Goal: Information Seeking & Learning: Learn about a topic

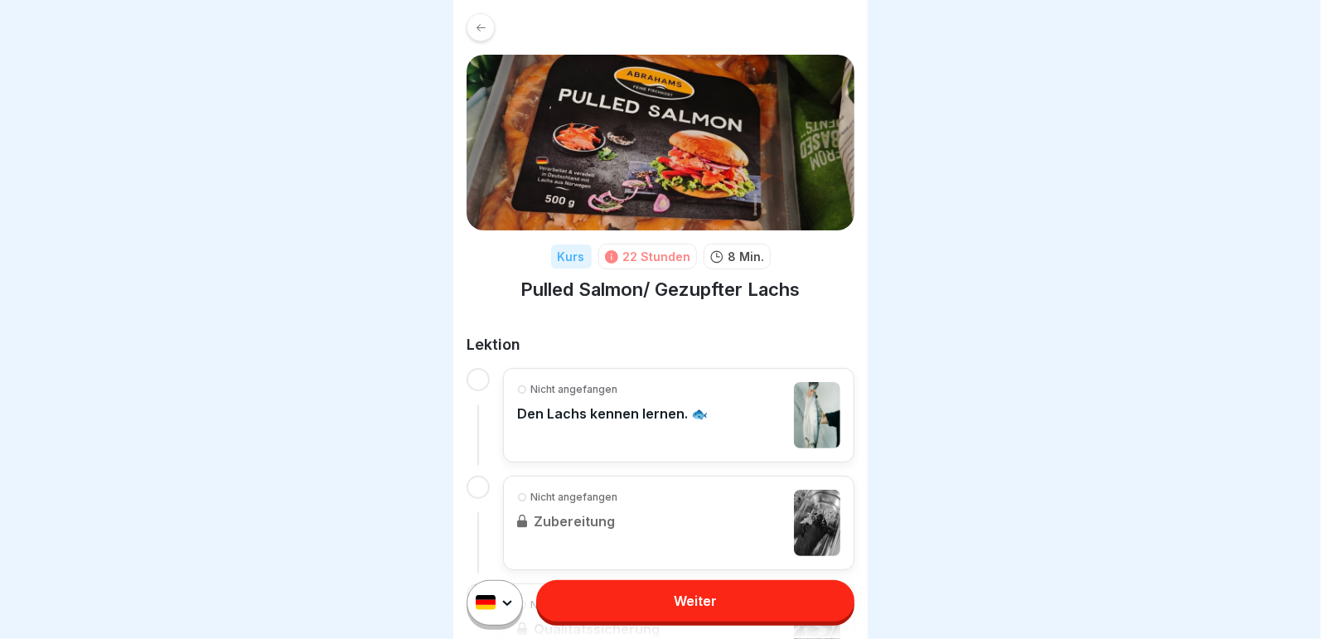
click at [636, 596] on link "Weiter" at bounding box center [695, 600] width 318 height 41
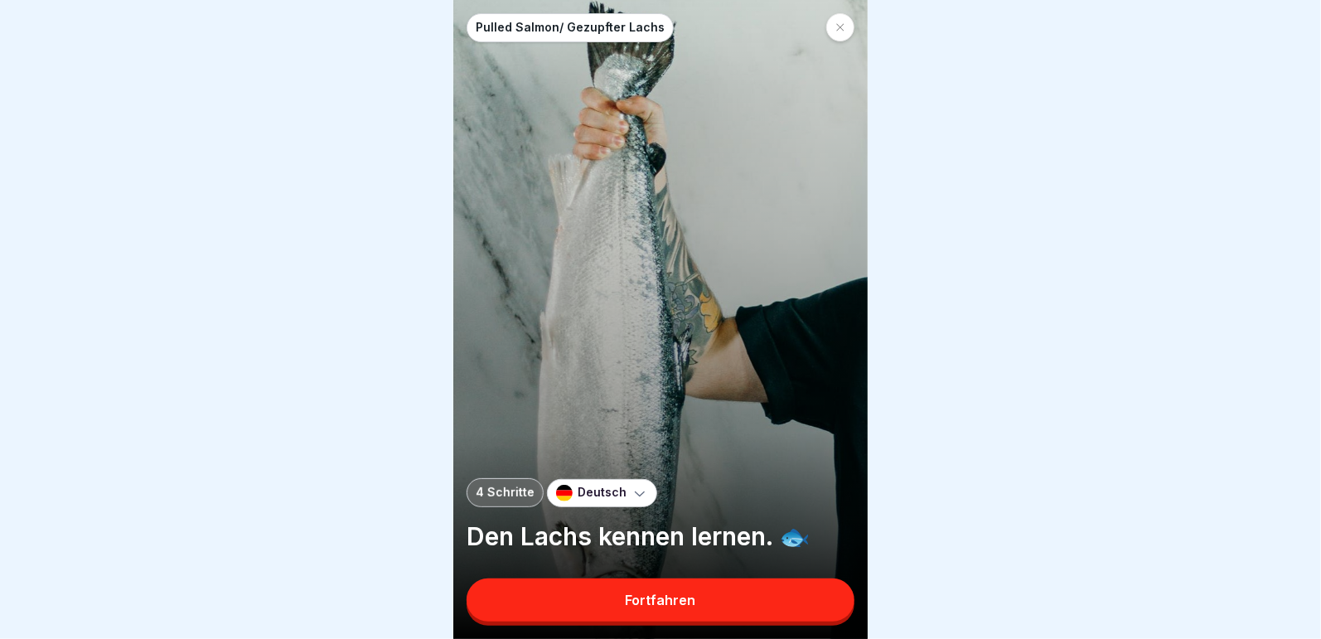
click at [686, 607] on div "Fortfahren" at bounding box center [661, 599] width 70 height 15
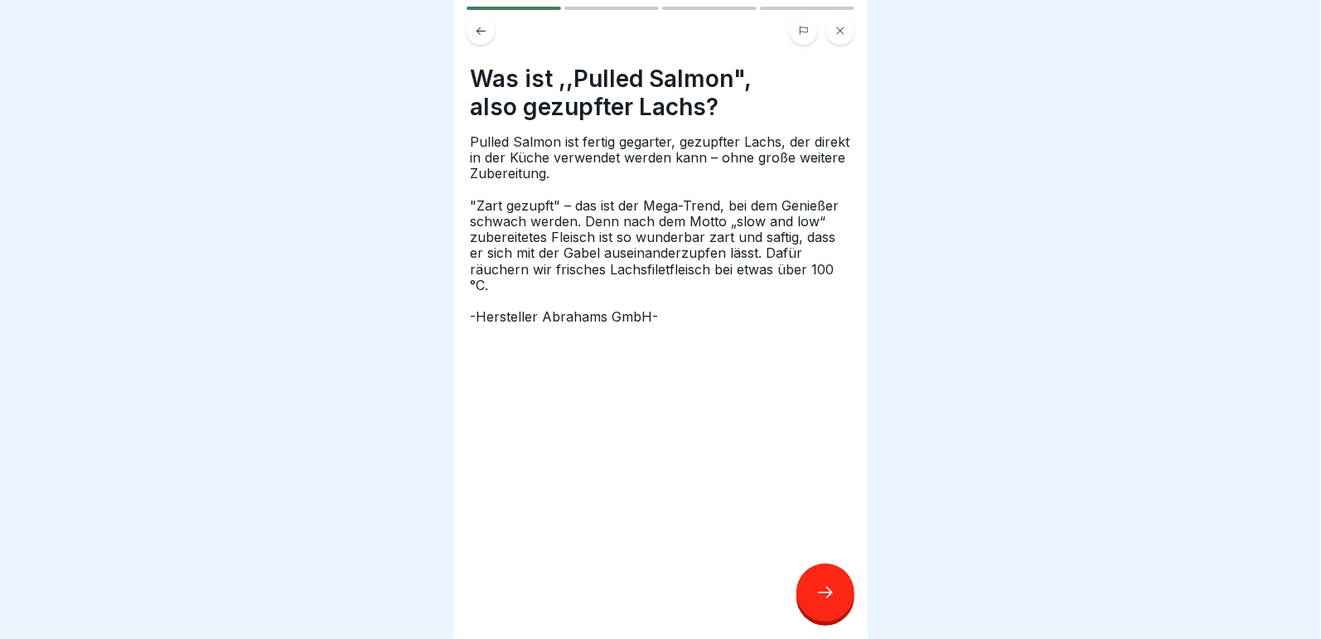
click at [821, 602] on icon at bounding box center [825, 592] width 20 height 20
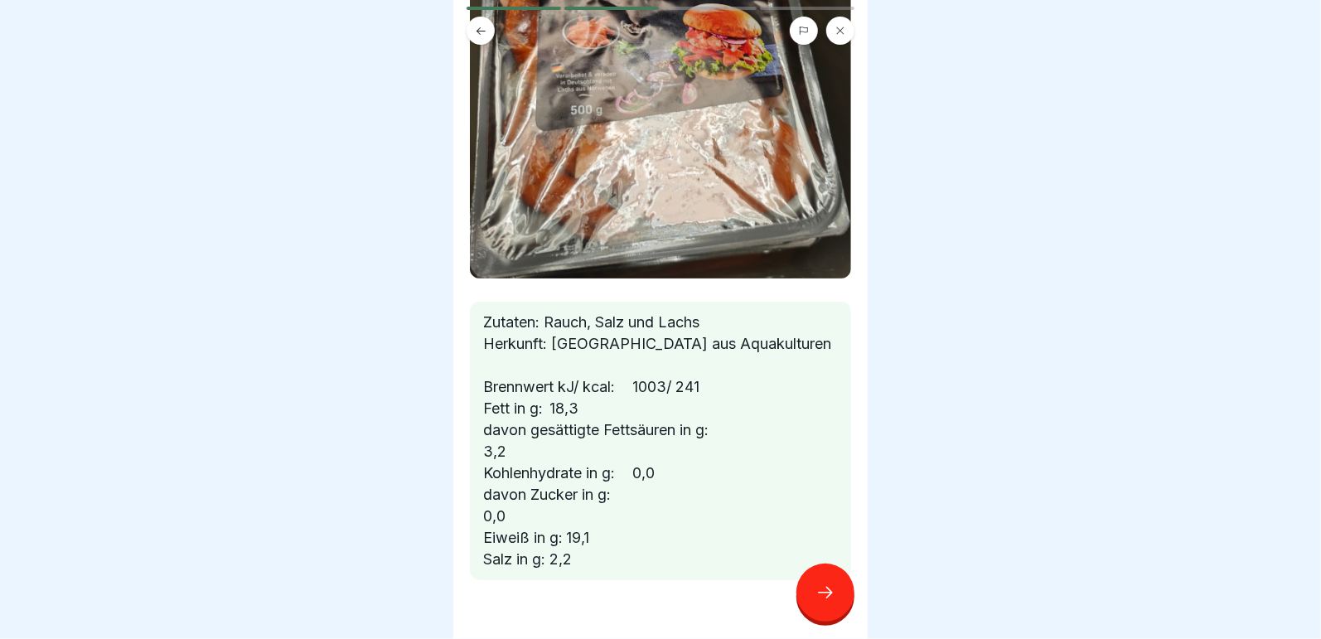
scroll to position [311, 0]
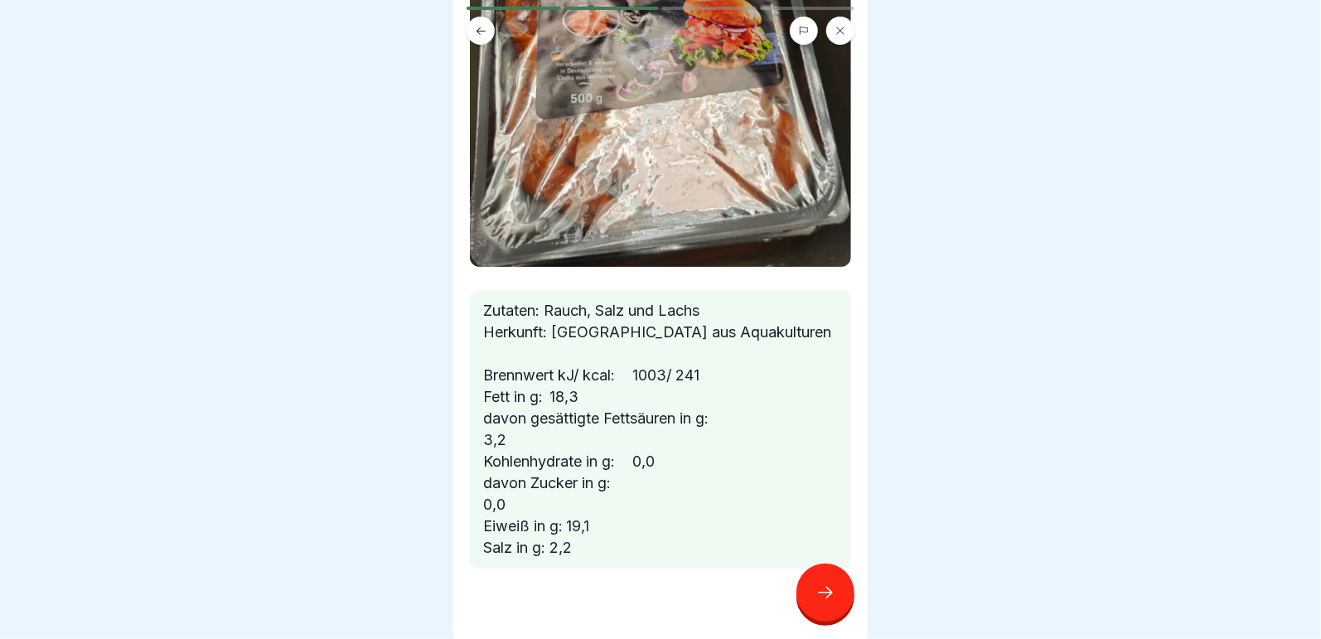
click at [819, 585] on icon at bounding box center [825, 592] width 20 height 20
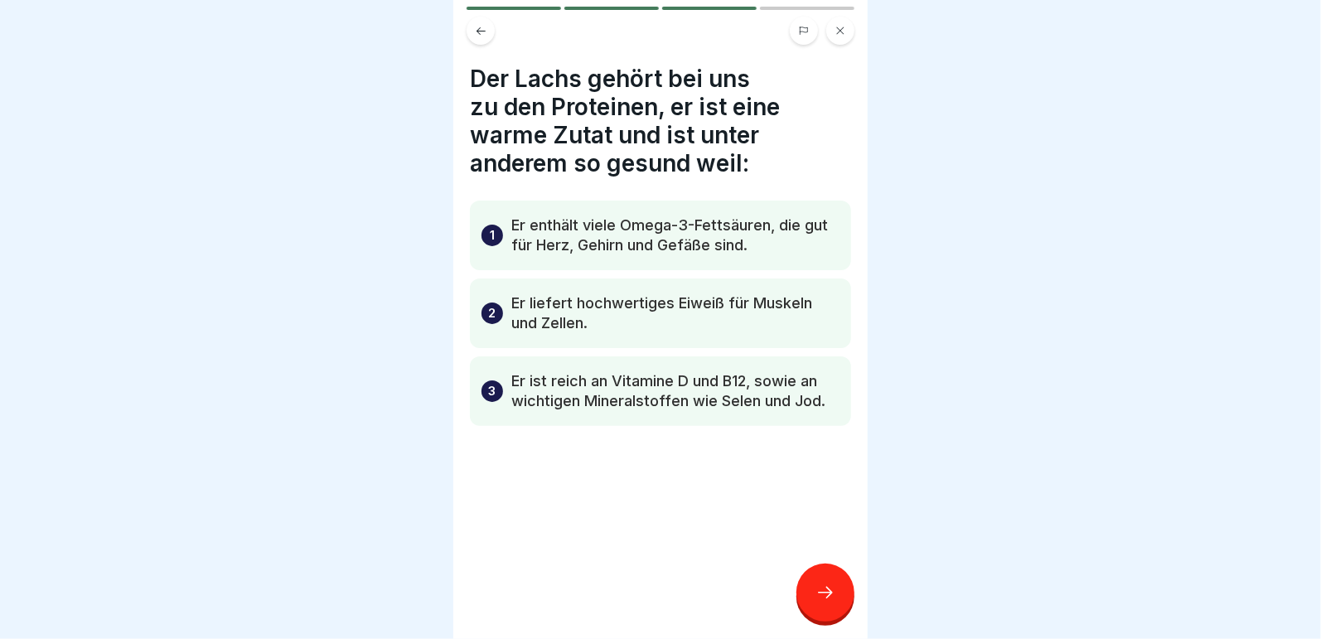
scroll to position [12, 0]
click at [823, 599] on icon at bounding box center [825, 592] width 20 height 20
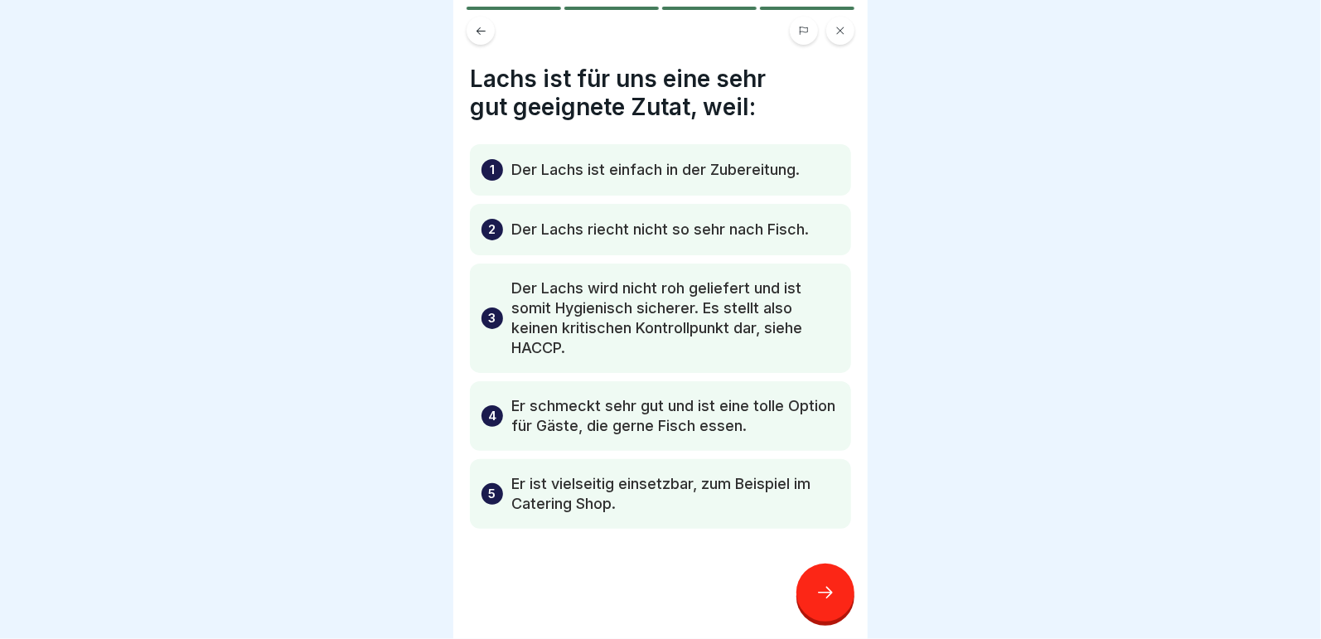
click at [831, 578] on div at bounding box center [825, 592] width 58 height 58
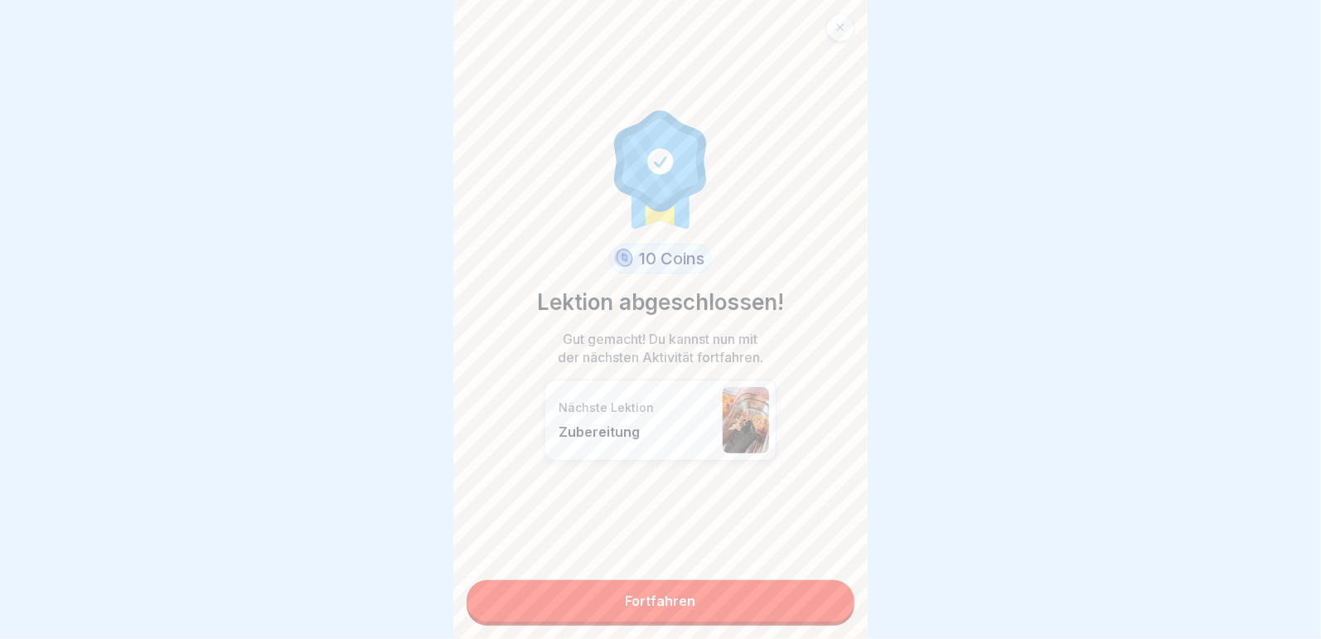
click at [660, 589] on link "Fortfahren" at bounding box center [660, 600] width 388 height 41
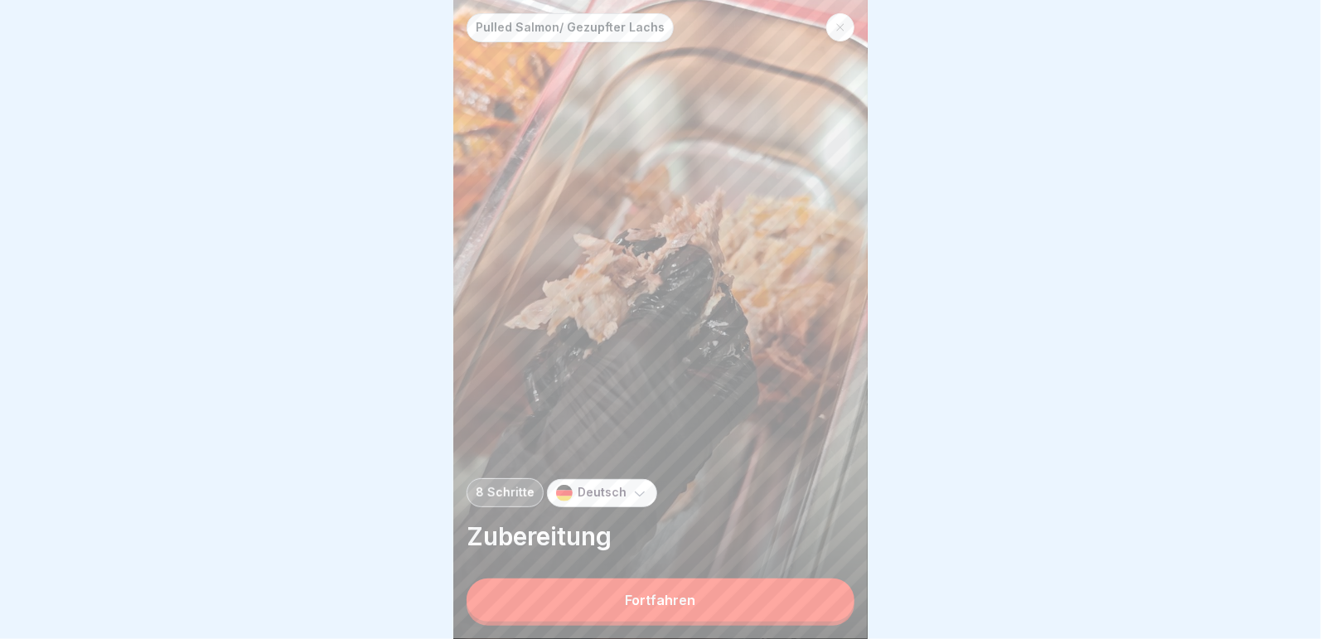
click at [666, 606] on div "Fortfahren" at bounding box center [661, 599] width 70 height 15
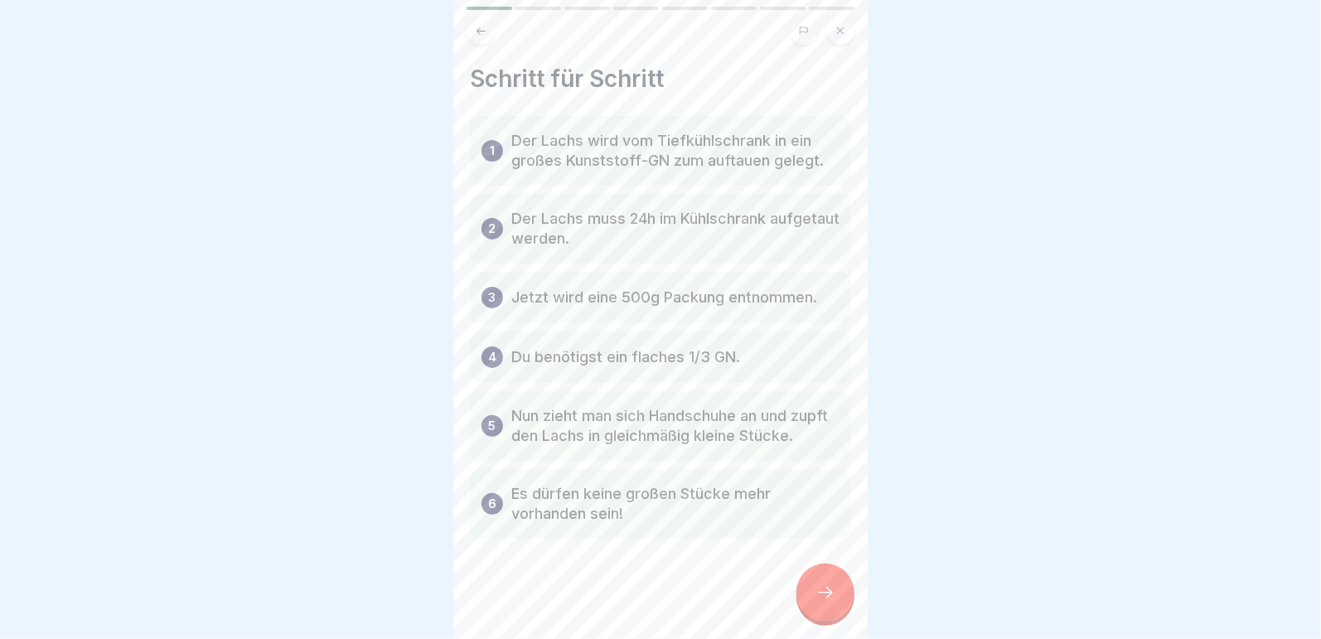
click at [823, 602] on icon at bounding box center [825, 592] width 20 height 20
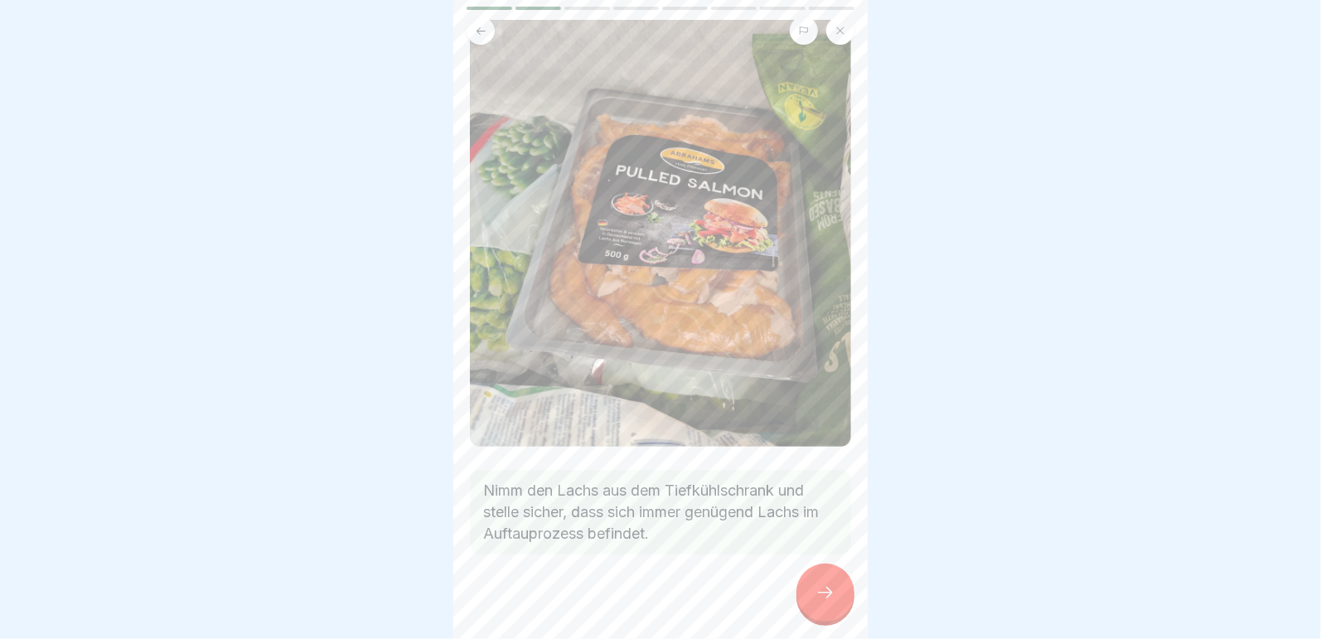
click at [833, 602] on icon at bounding box center [825, 592] width 20 height 20
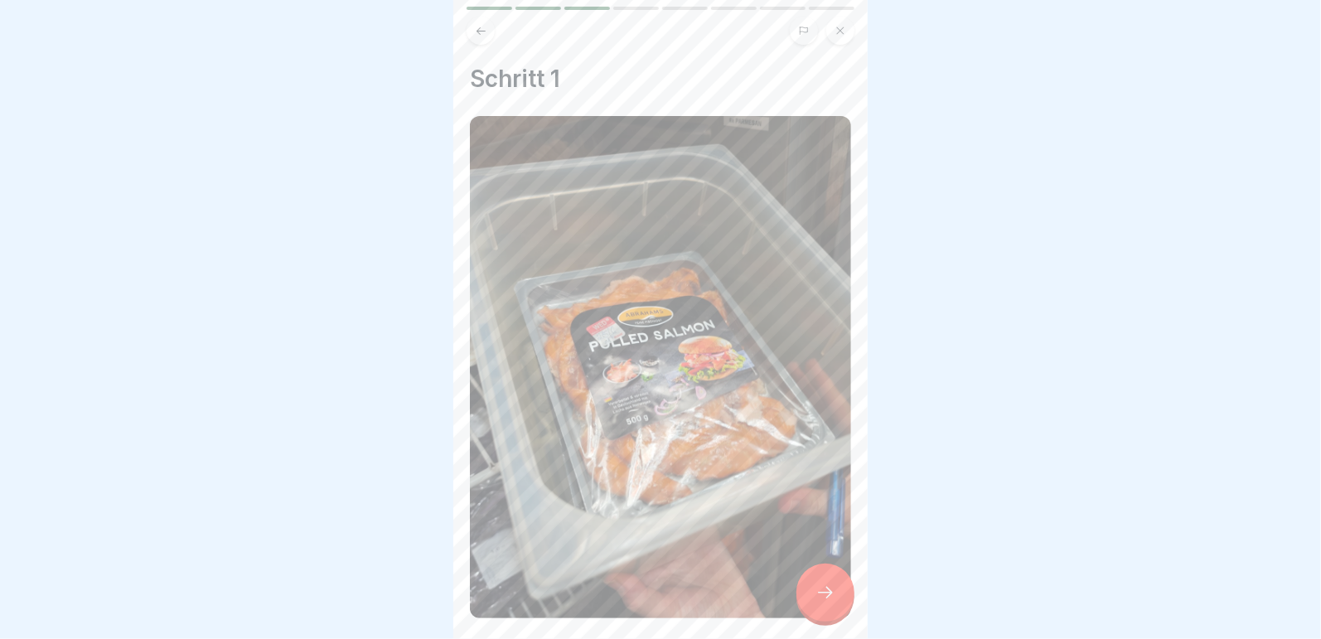
click at [833, 602] on icon at bounding box center [825, 592] width 20 height 20
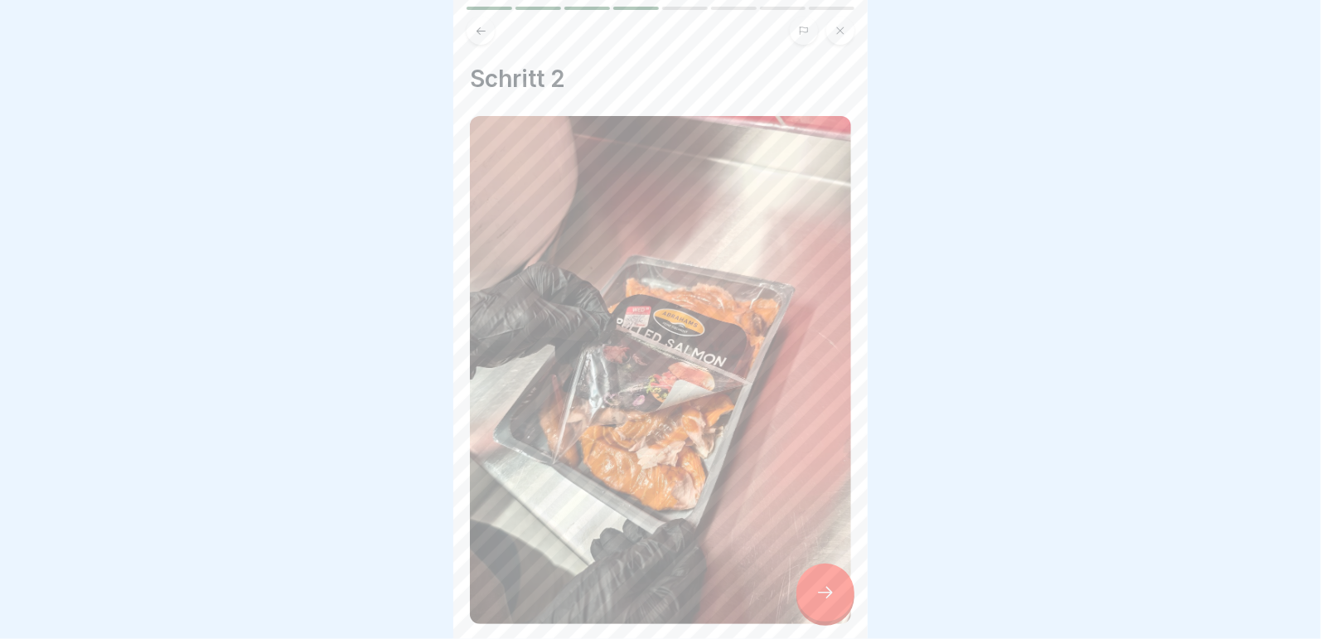
click at [833, 602] on icon at bounding box center [825, 592] width 20 height 20
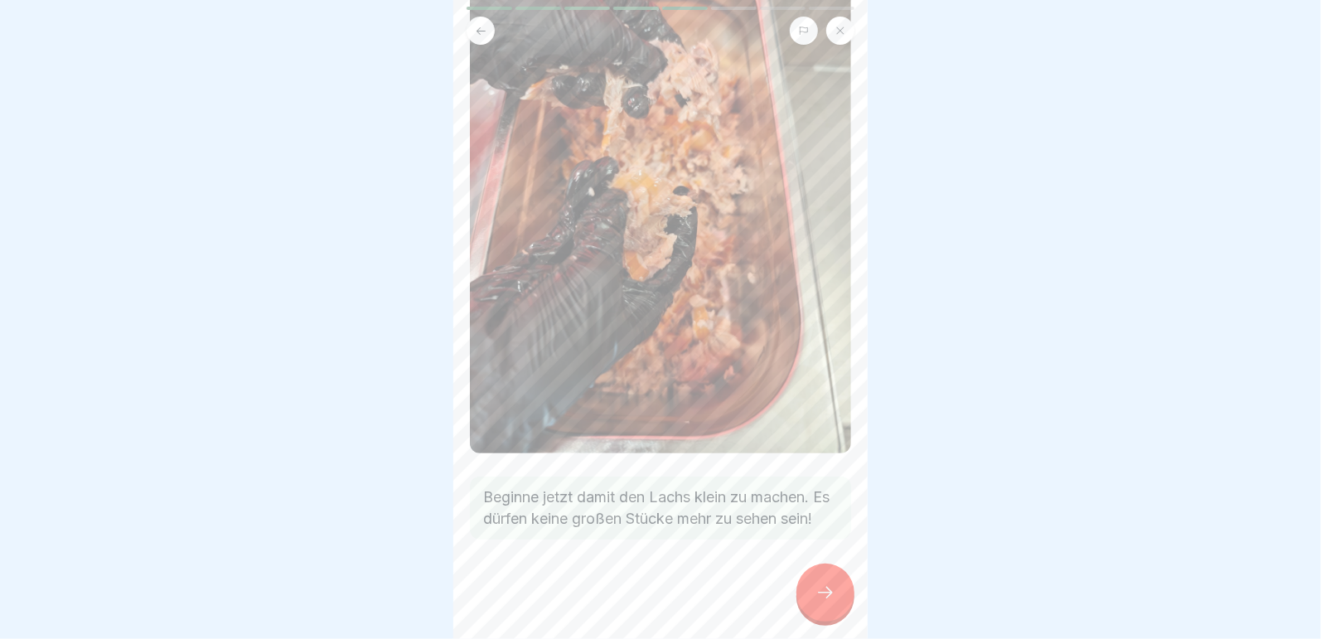
scroll to position [176, 0]
click at [818, 602] on icon at bounding box center [825, 592] width 20 height 20
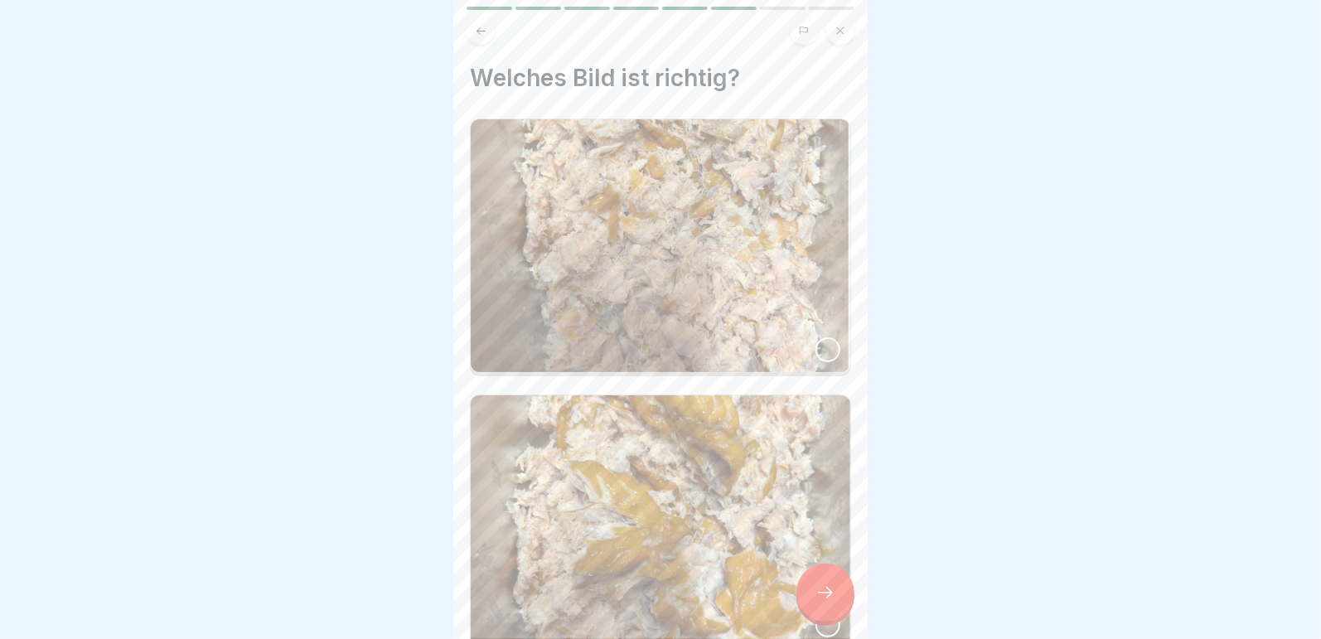
scroll to position [0, 0]
click at [815, 338] on div at bounding box center [827, 350] width 25 height 25
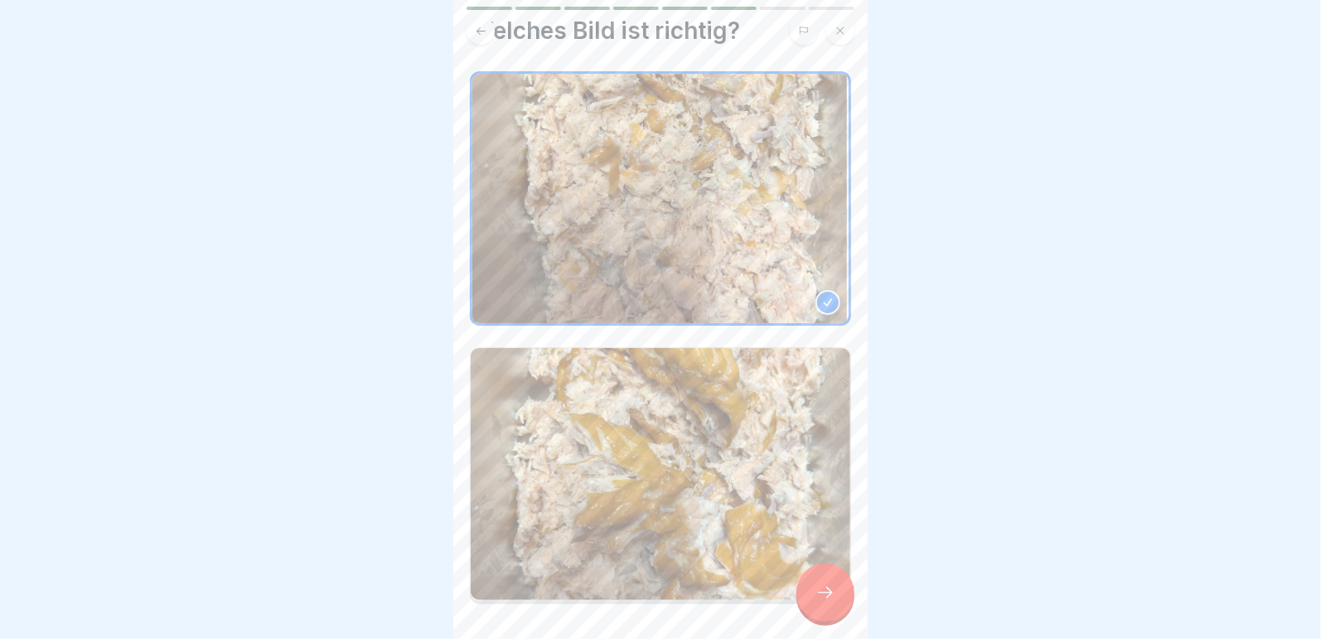
scroll to position [100, 0]
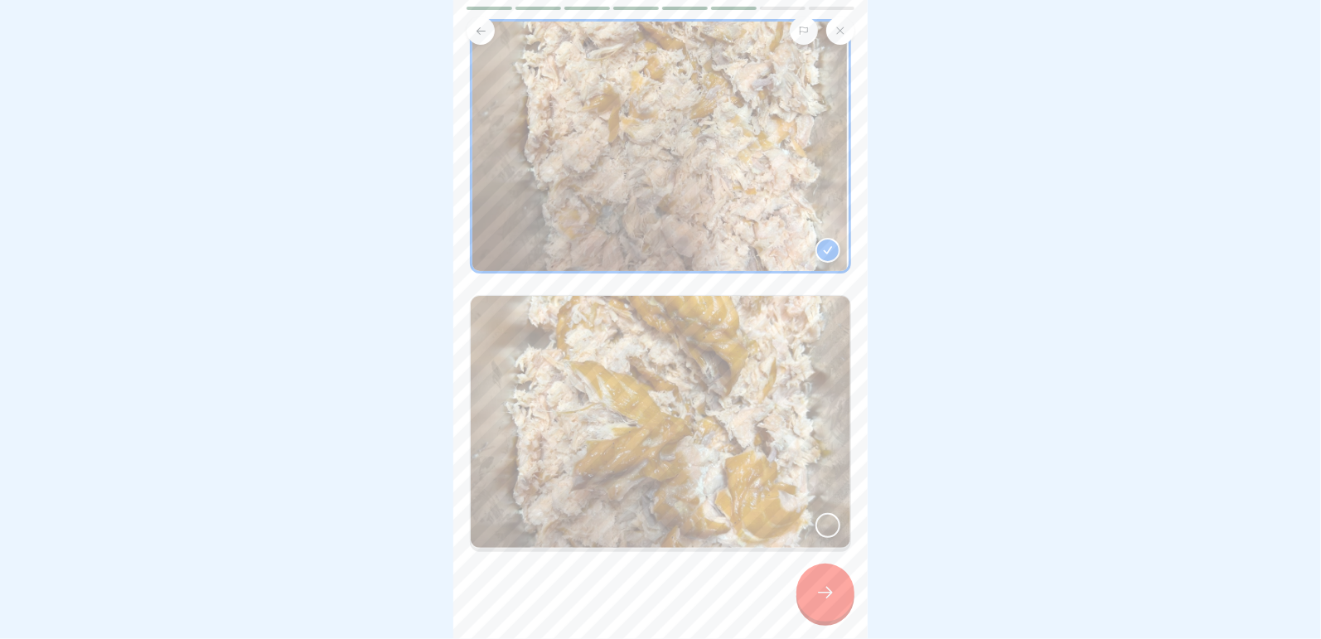
click at [822, 599] on icon at bounding box center [825, 592] width 20 height 20
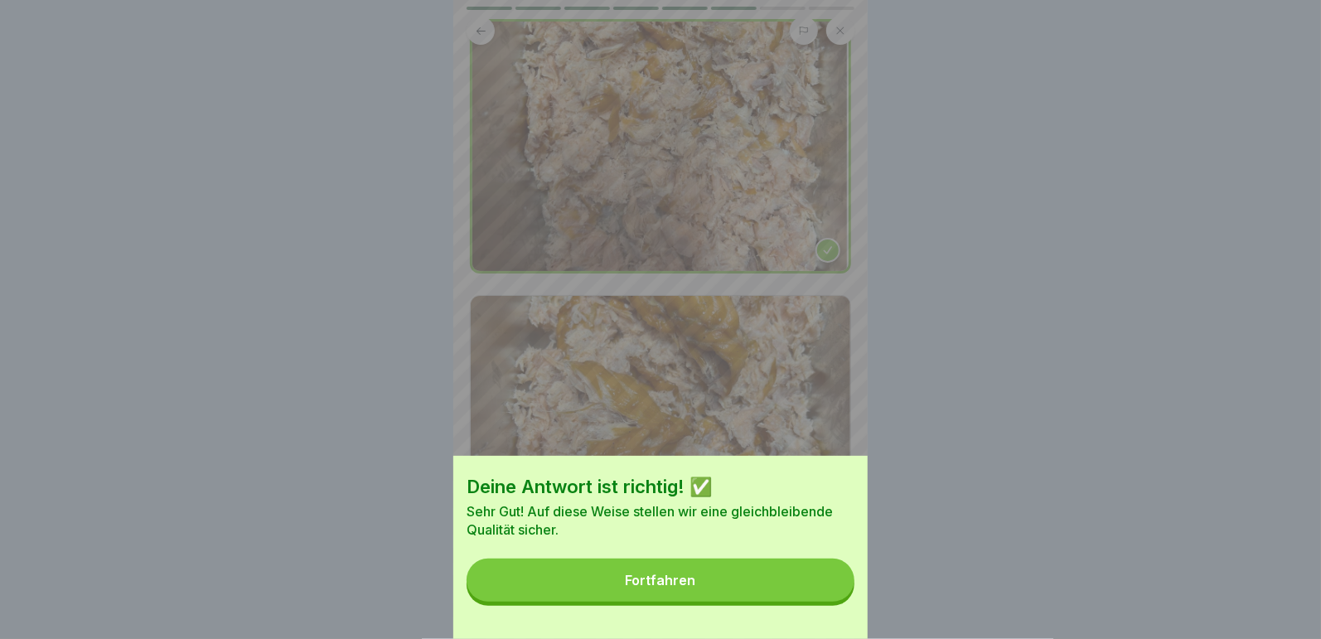
click at [716, 584] on button "Fortfahren" at bounding box center [660, 579] width 388 height 43
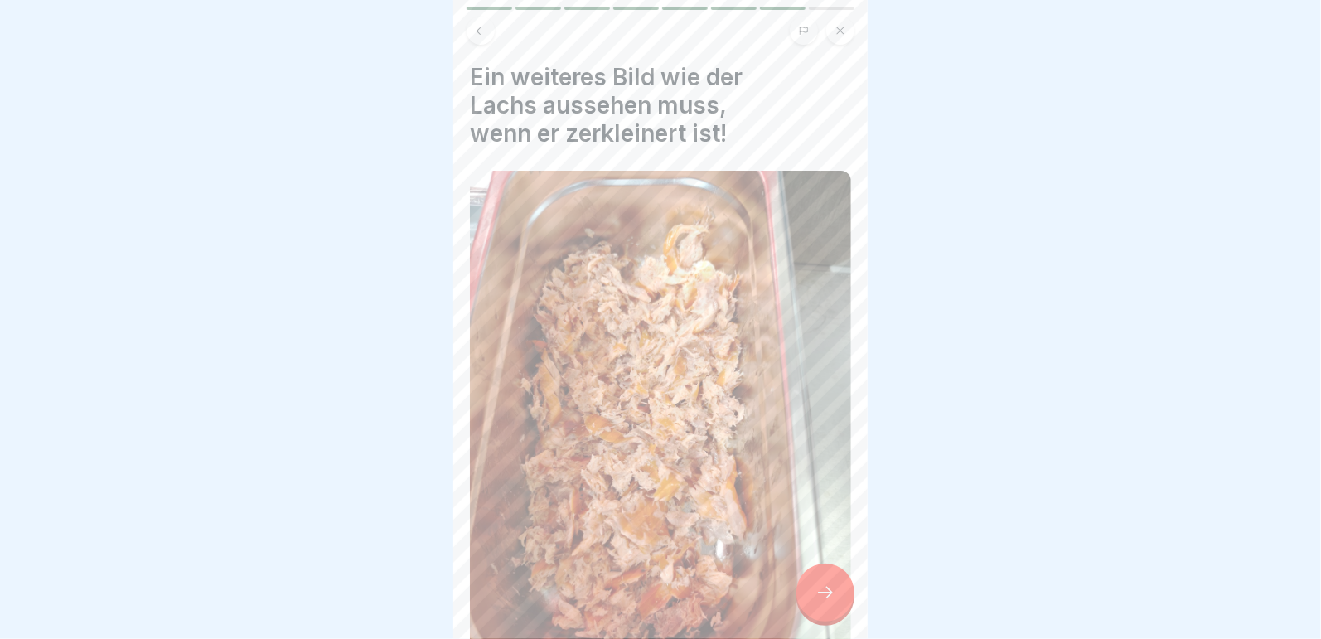
scroll to position [0, 0]
click at [827, 592] on div at bounding box center [825, 592] width 58 height 58
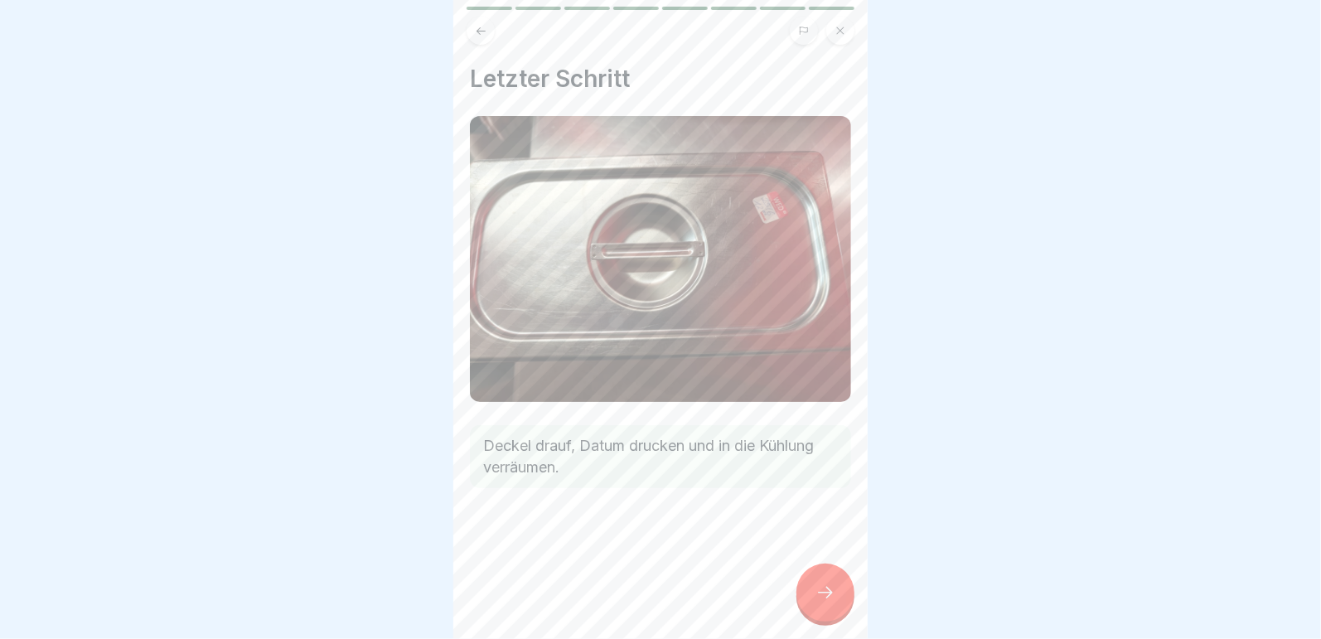
scroll to position [12, 0]
click at [824, 586] on icon at bounding box center [825, 592] width 20 height 20
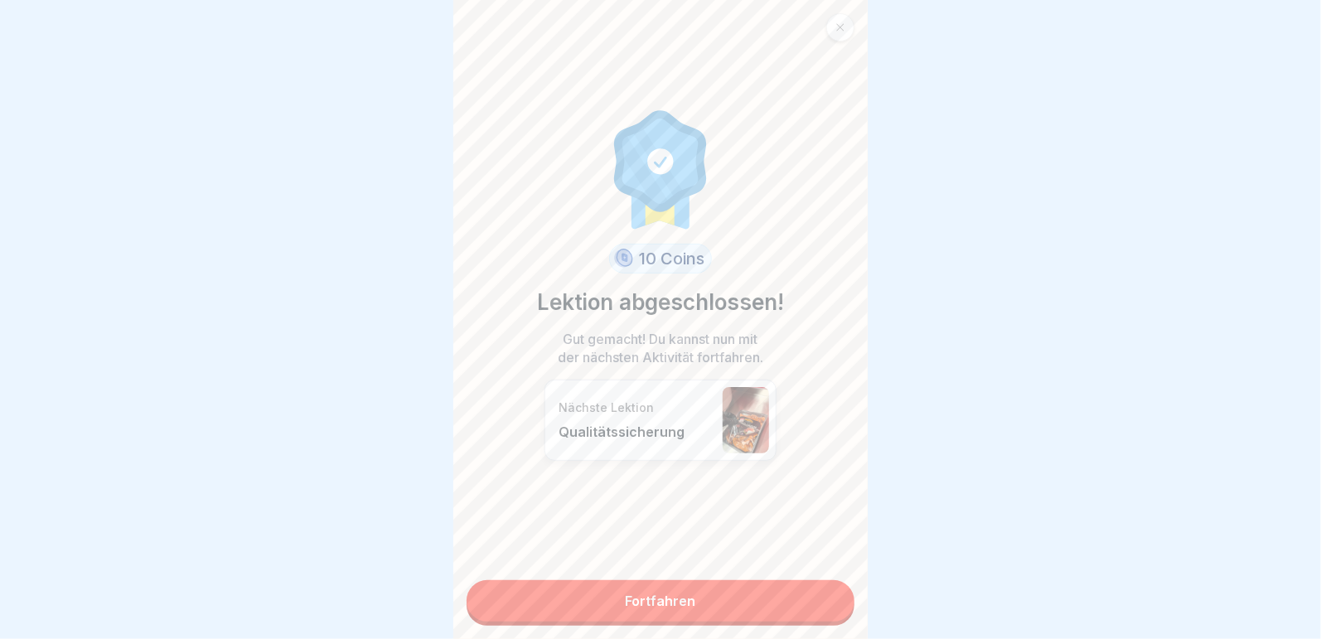
click at [645, 584] on link "Fortfahren" at bounding box center [660, 600] width 388 height 41
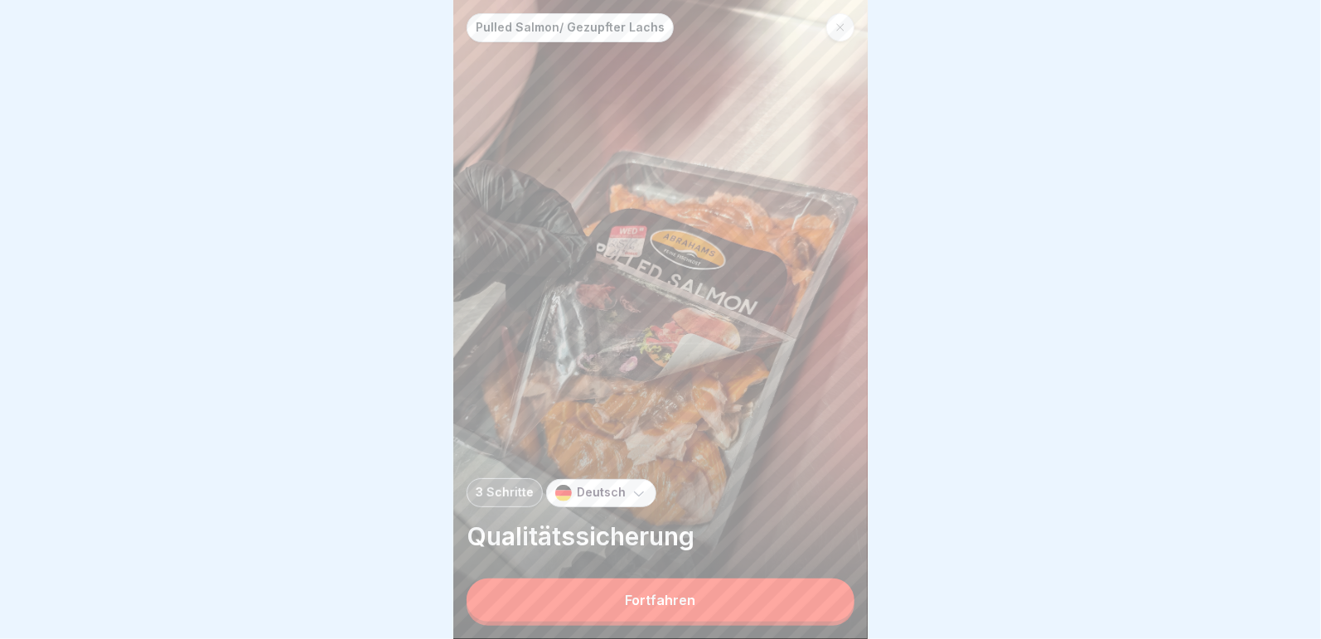
scroll to position [12, 0]
click at [659, 592] on button "Fortfahren" at bounding box center [660, 599] width 388 height 43
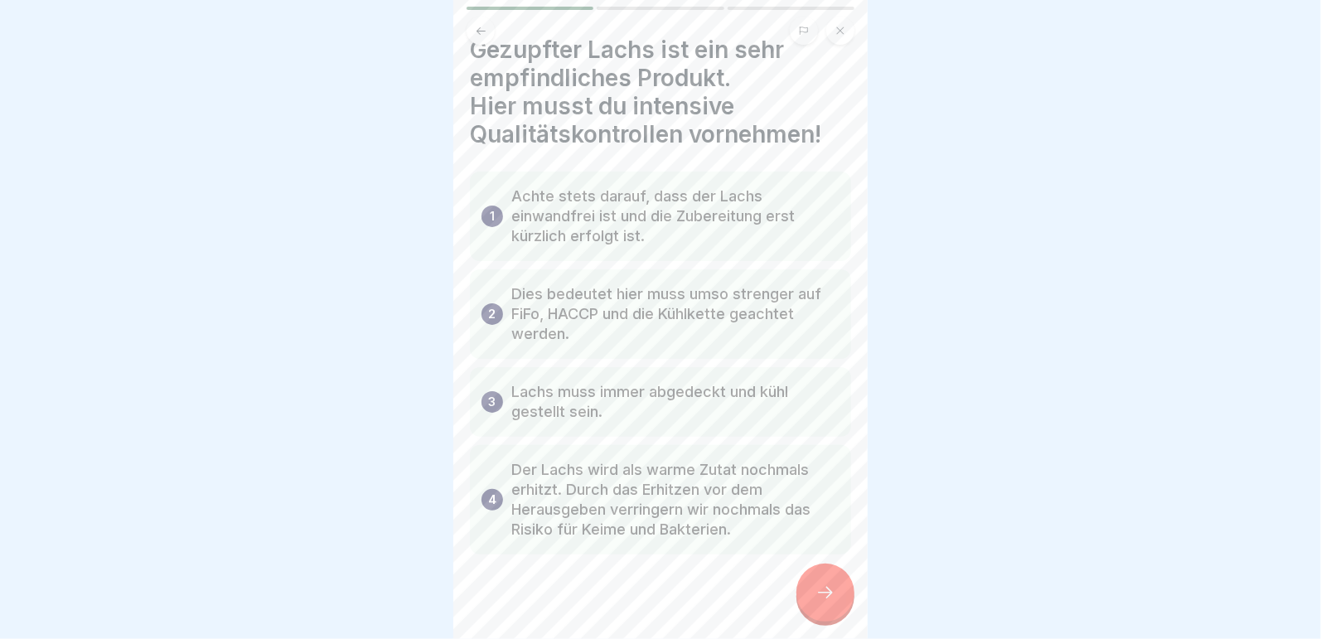
scroll to position [43, 0]
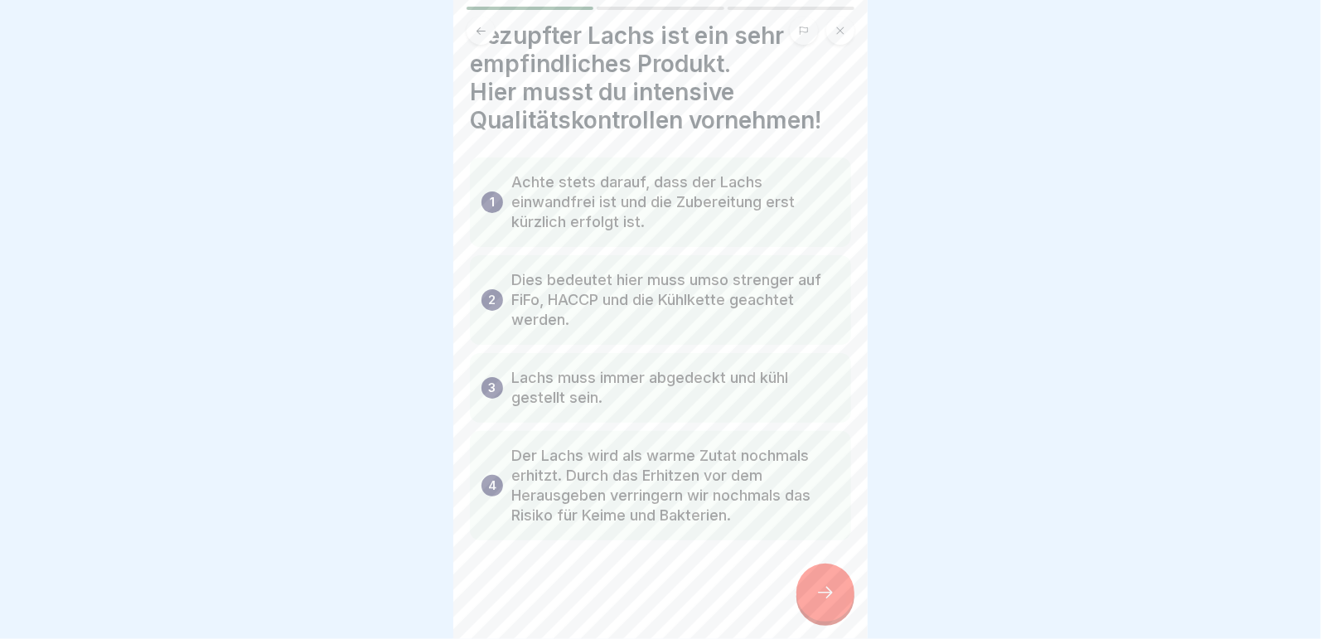
click at [824, 586] on icon at bounding box center [825, 592] width 20 height 20
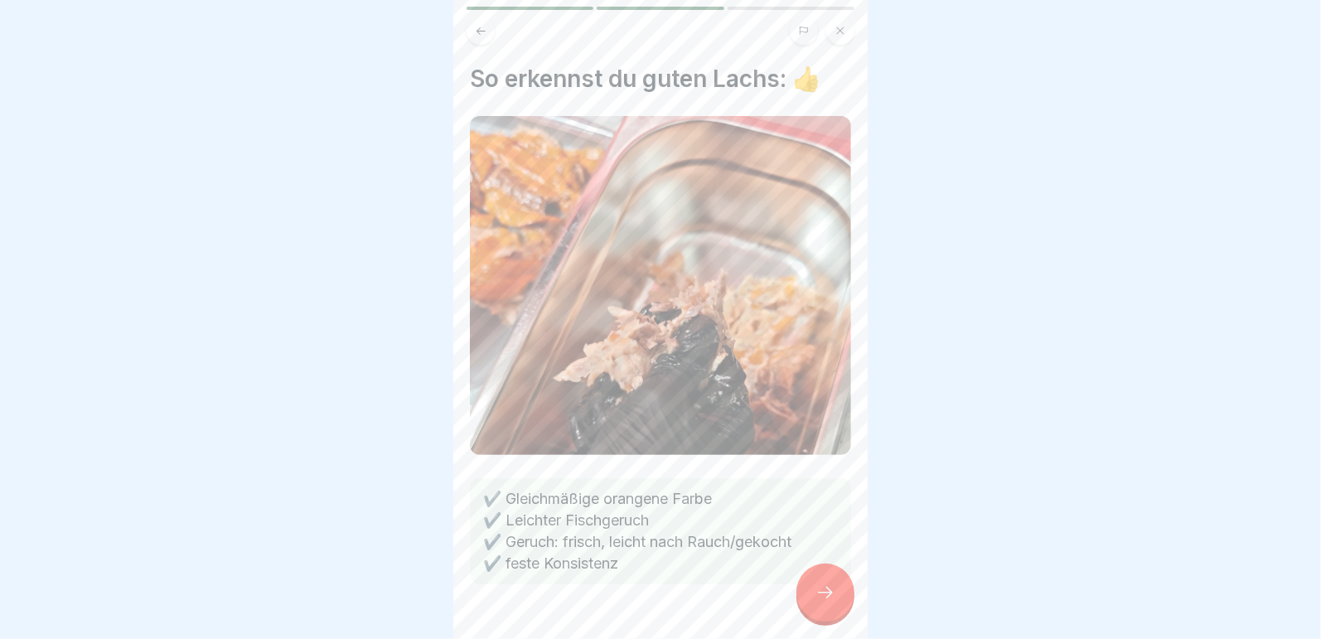
scroll to position [33, 0]
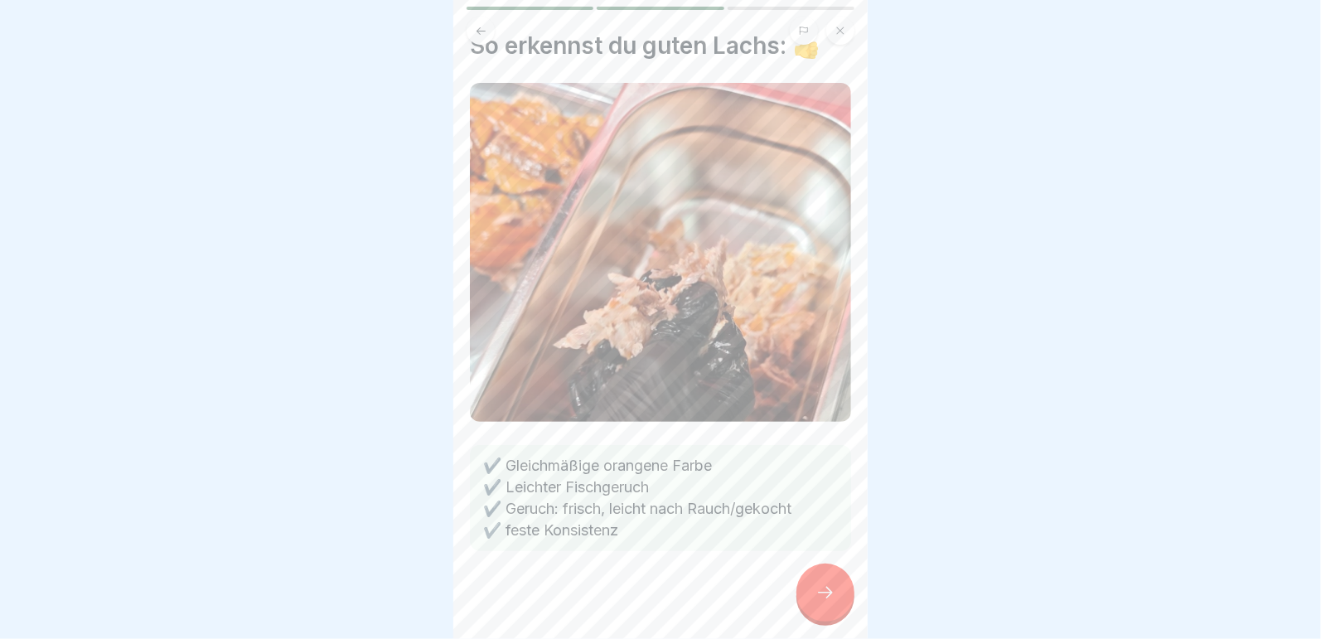
click at [834, 589] on icon at bounding box center [825, 592] width 20 height 20
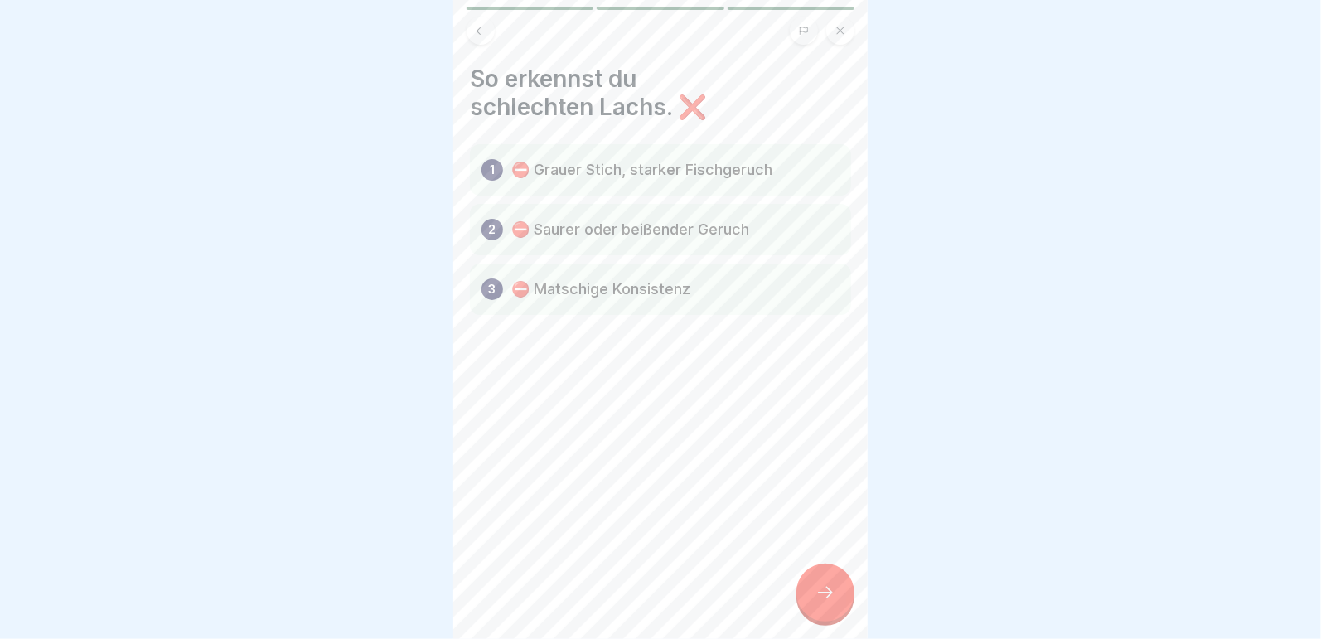
click at [833, 582] on div at bounding box center [825, 592] width 58 height 58
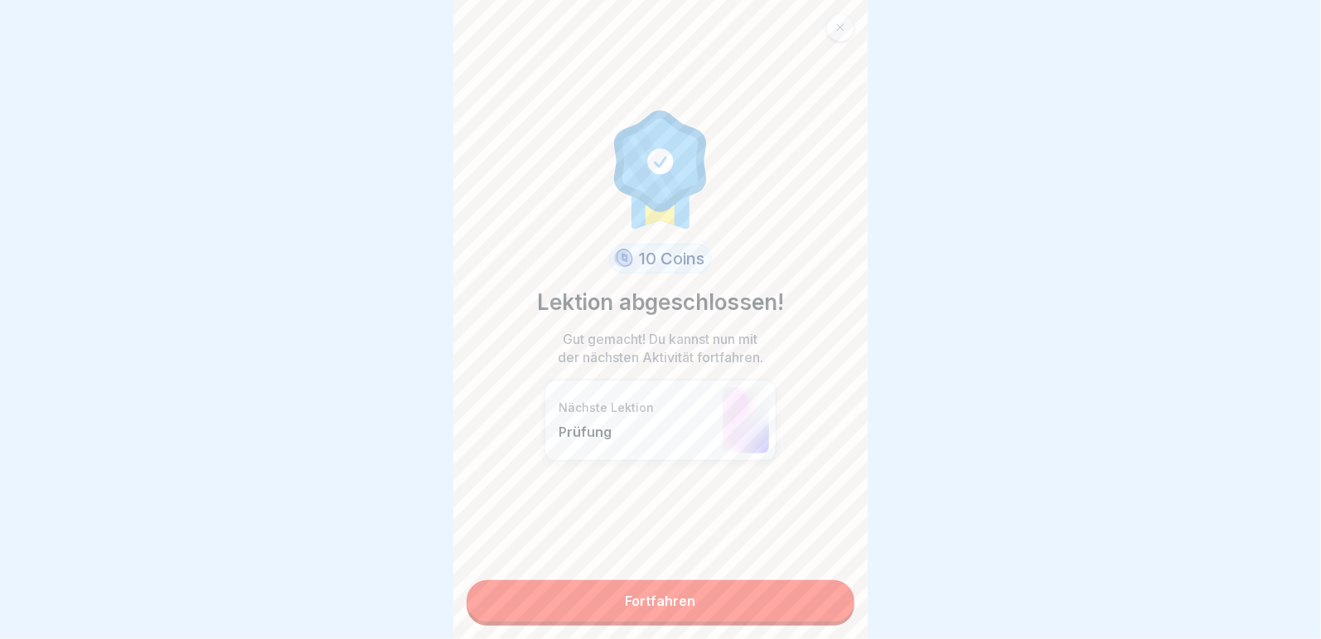
click at [646, 583] on link "Fortfahren" at bounding box center [660, 600] width 388 height 41
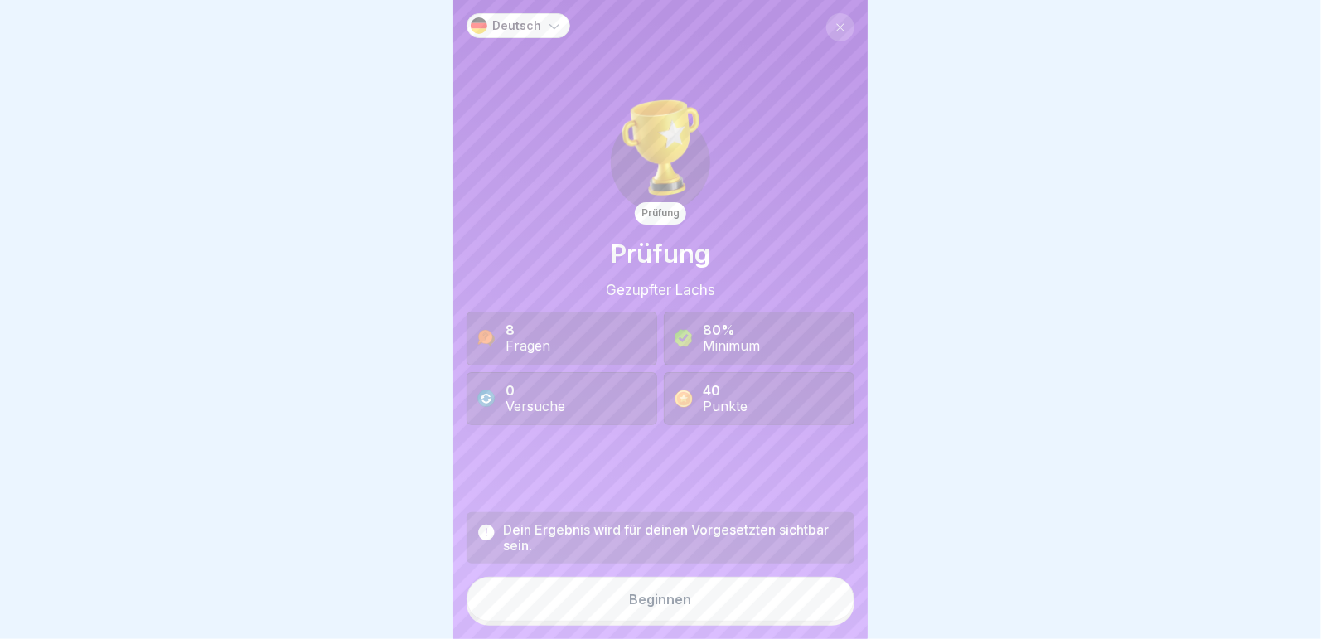
scroll to position [12, 0]
click at [613, 591] on button "Beginnen" at bounding box center [660, 599] width 388 height 45
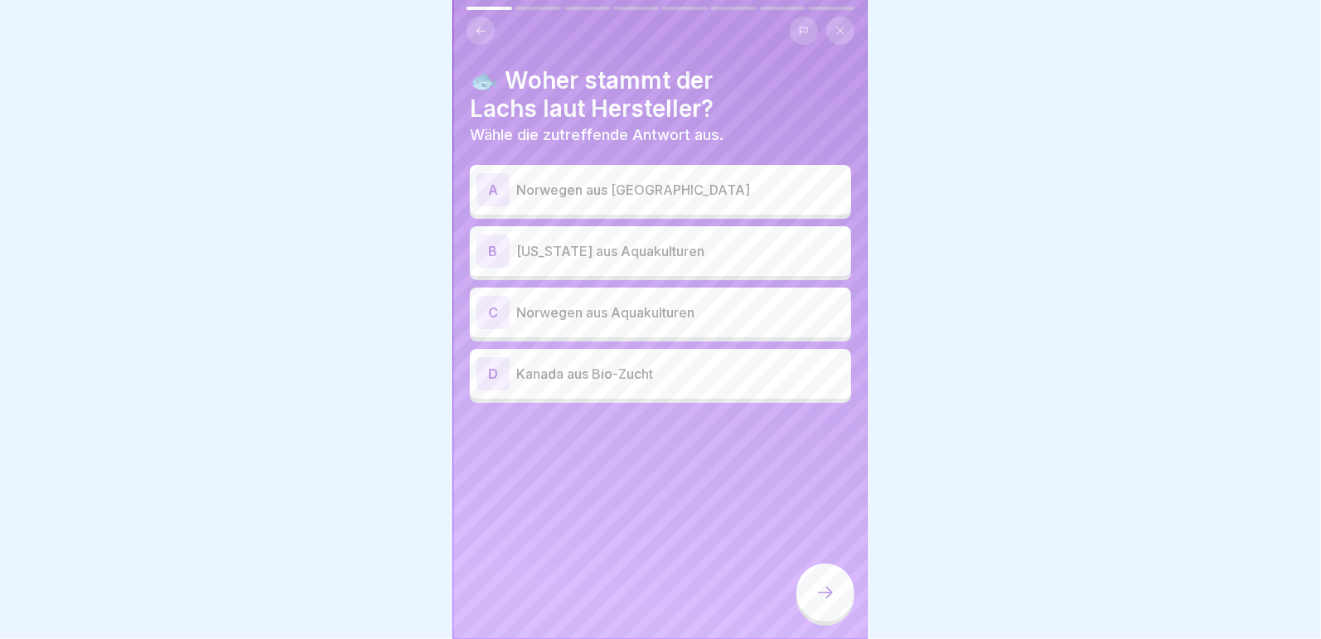
click at [607, 304] on p "Norwegen aus Aquakulturen" at bounding box center [680, 312] width 328 height 20
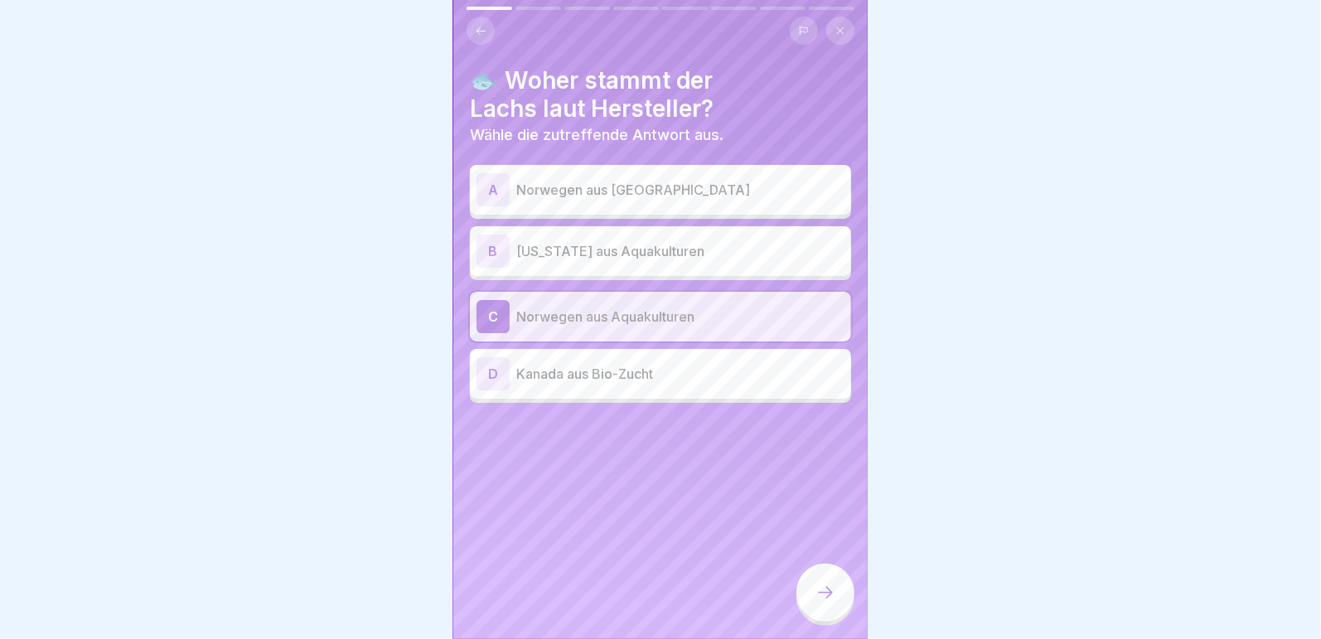
click at [835, 596] on icon at bounding box center [825, 592] width 20 height 20
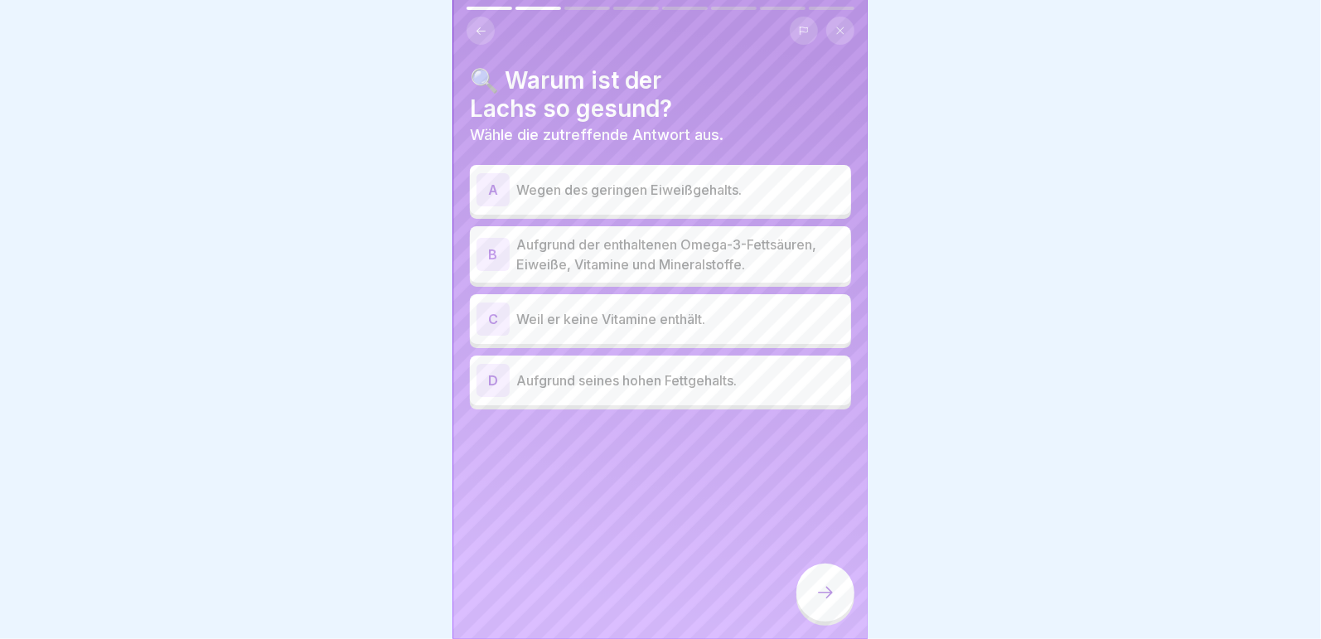
click at [613, 240] on p "Aufgrund der enthaltenen Omega-3-Fettsäuren, Eiweiße, Vitamine und Mineralstoff…" at bounding box center [680, 254] width 328 height 40
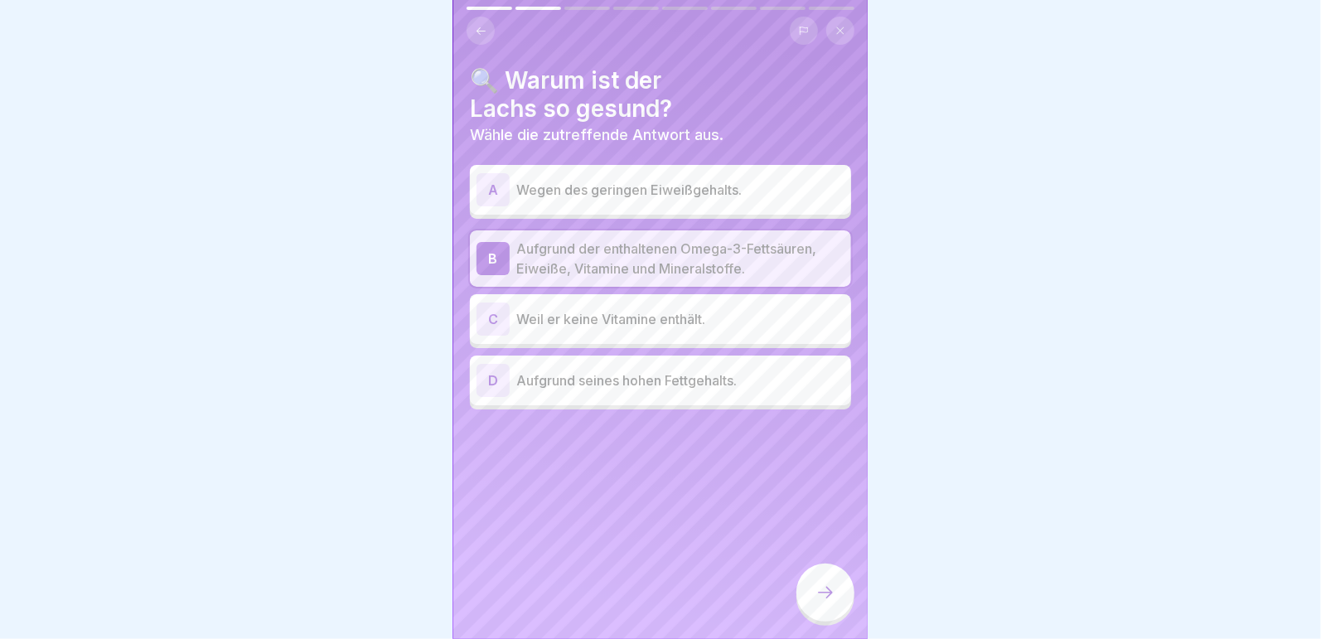
click at [822, 582] on div at bounding box center [825, 592] width 58 height 58
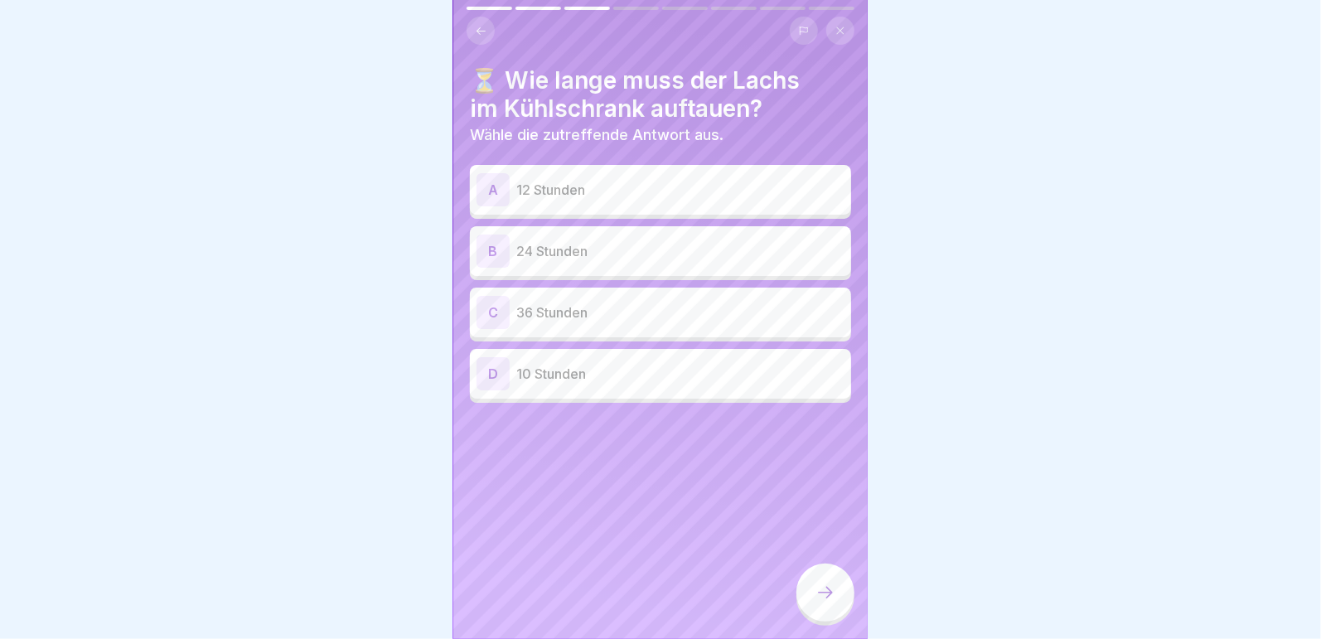
click at [586, 241] on p "24 Stunden" at bounding box center [680, 251] width 328 height 20
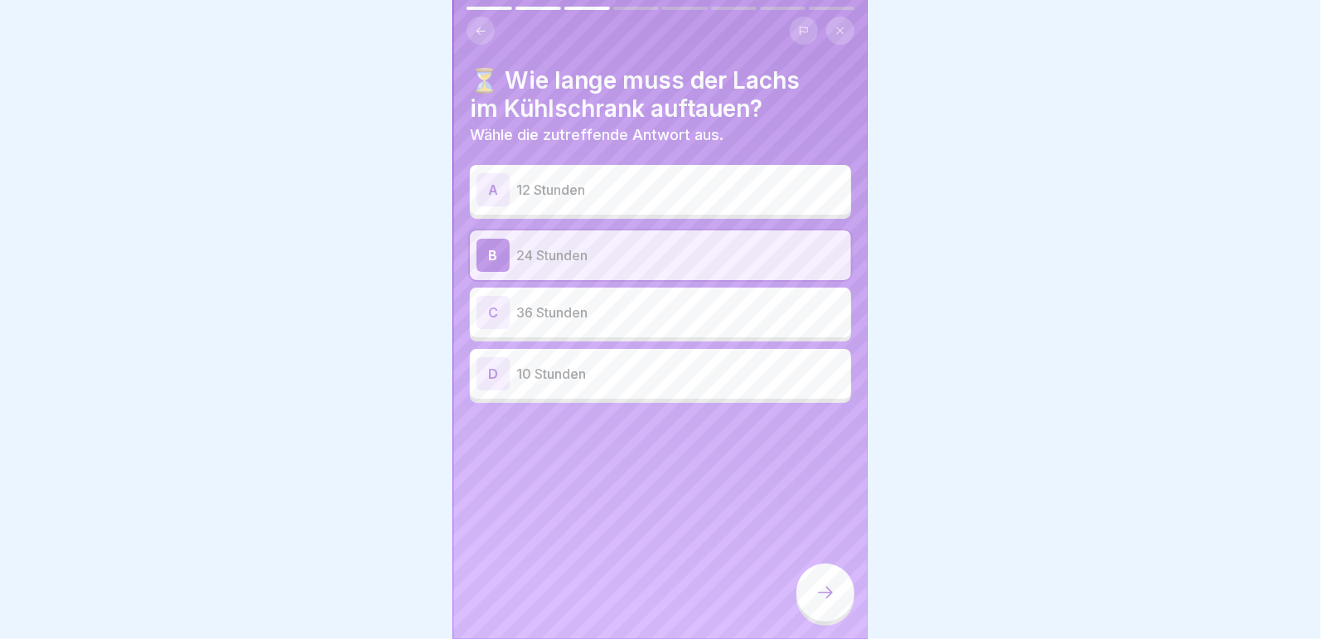
click at [829, 594] on icon at bounding box center [825, 592] width 20 height 20
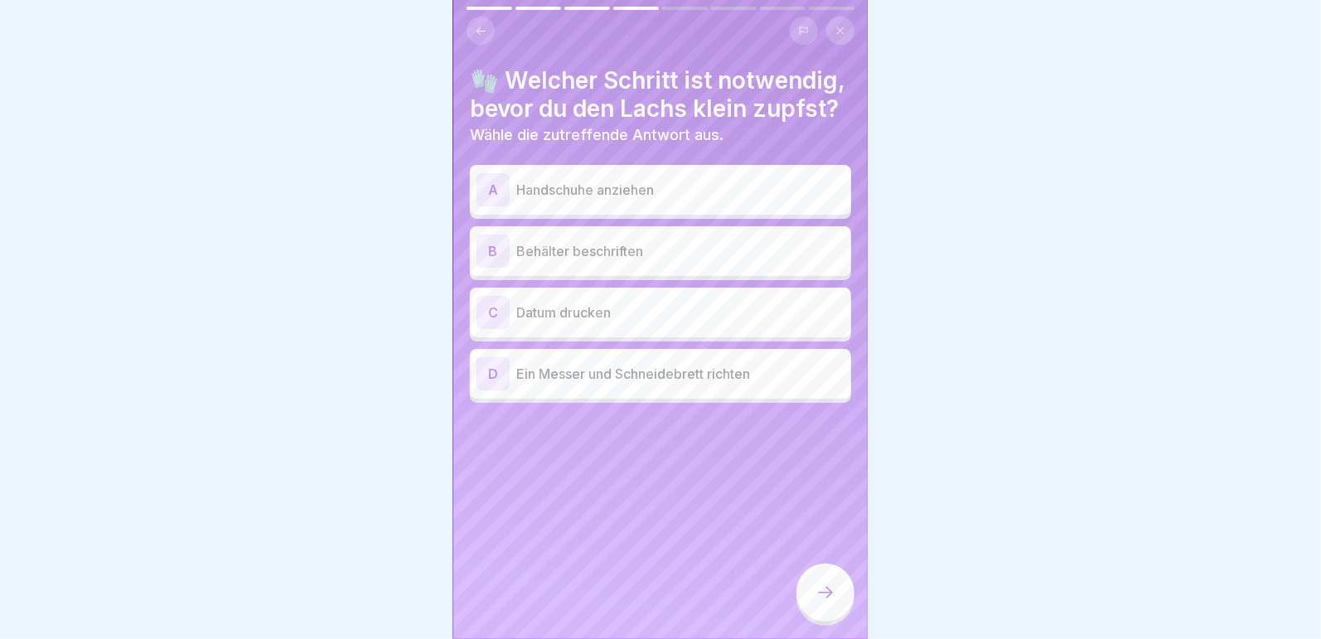
click at [578, 200] on p "Handschuhe anziehen" at bounding box center [680, 190] width 328 height 20
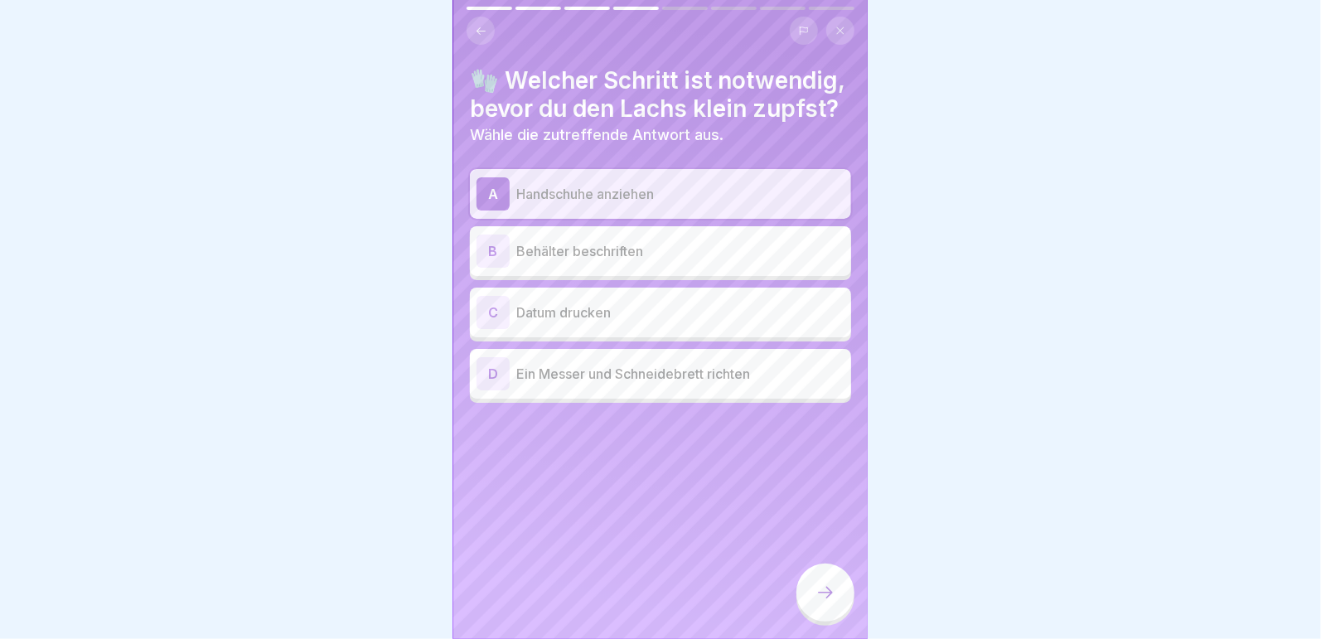
click at [835, 592] on div at bounding box center [825, 592] width 58 height 58
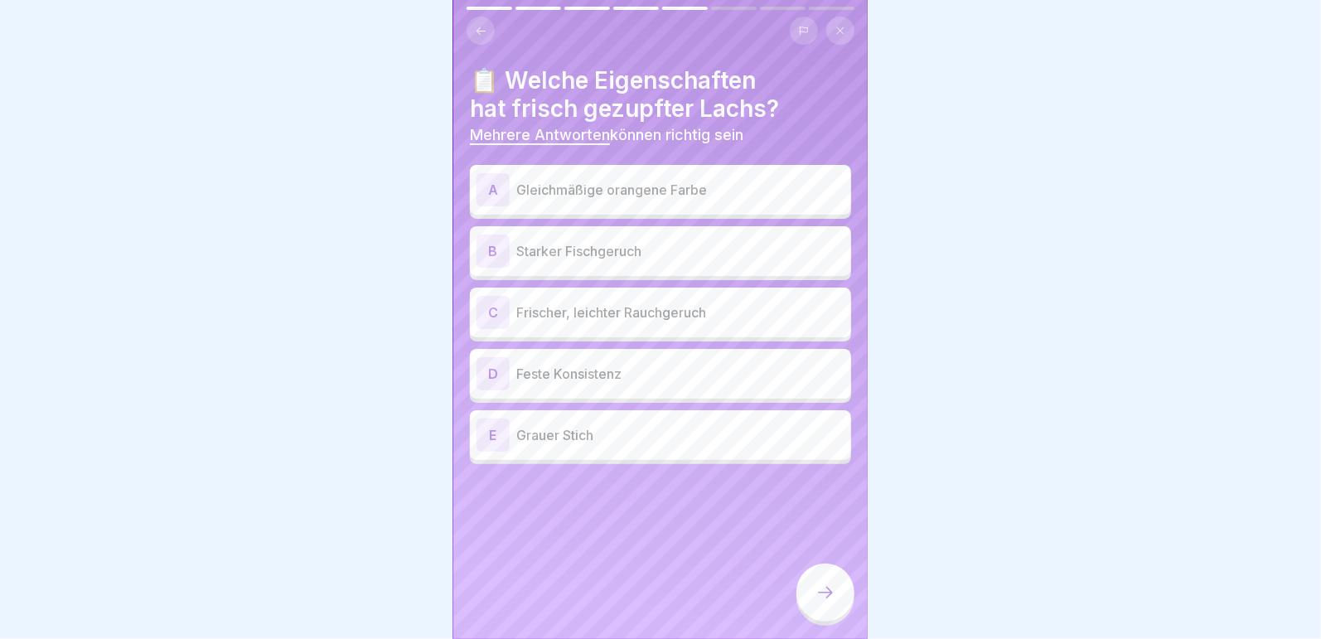
click at [630, 180] on p "Gleichmäßige orangene Farbe" at bounding box center [680, 190] width 328 height 20
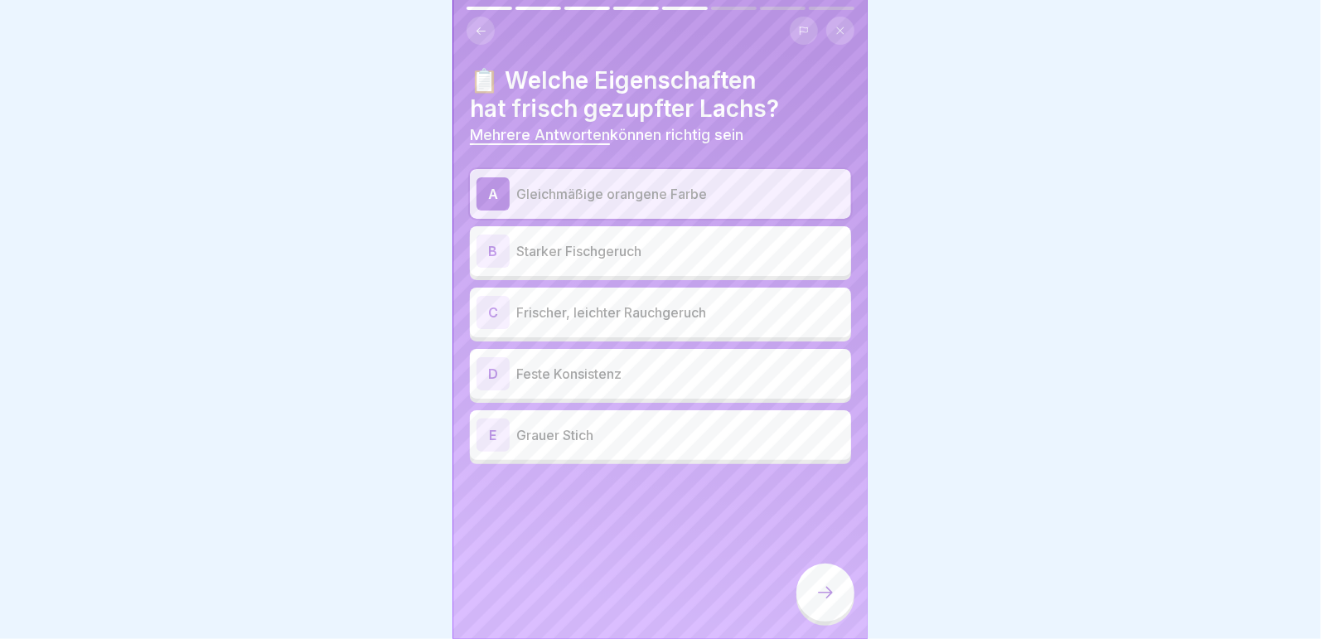
click at [679, 302] on p "Frischer, leichter Rauchgeruch" at bounding box center [680, 312] width 328 height 20
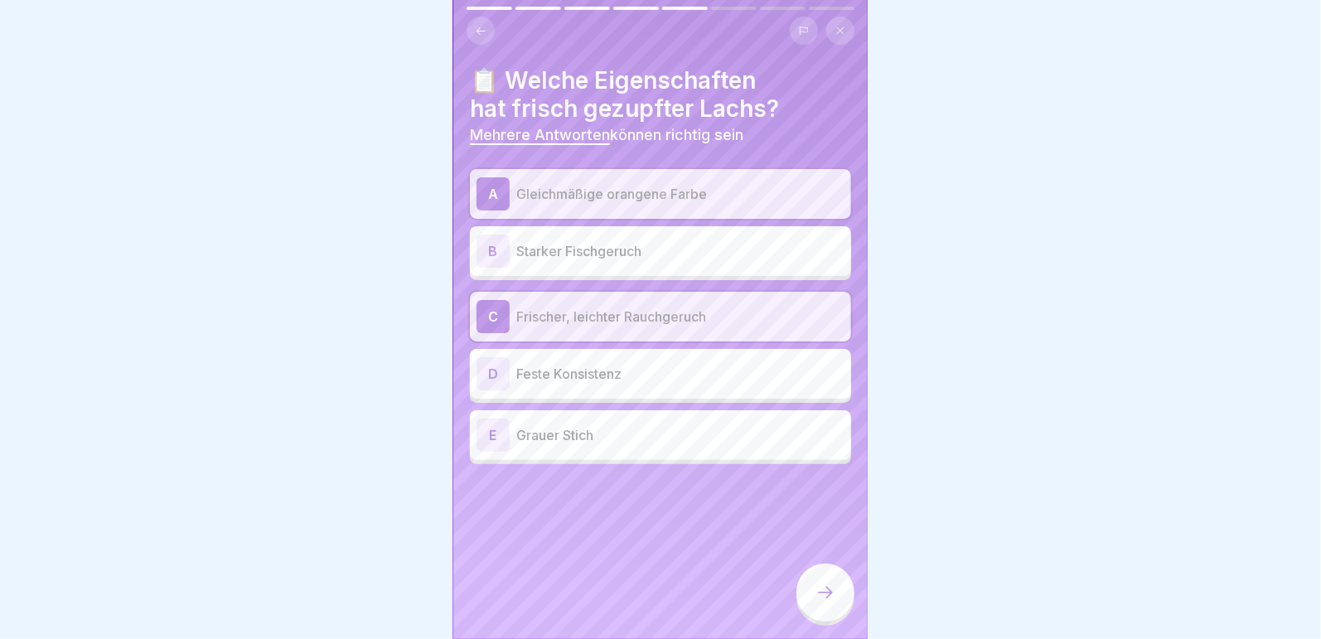
click at [635, 364] on p "Feste Konsistenz" at bounding box center [680, 374] width 328 height 20
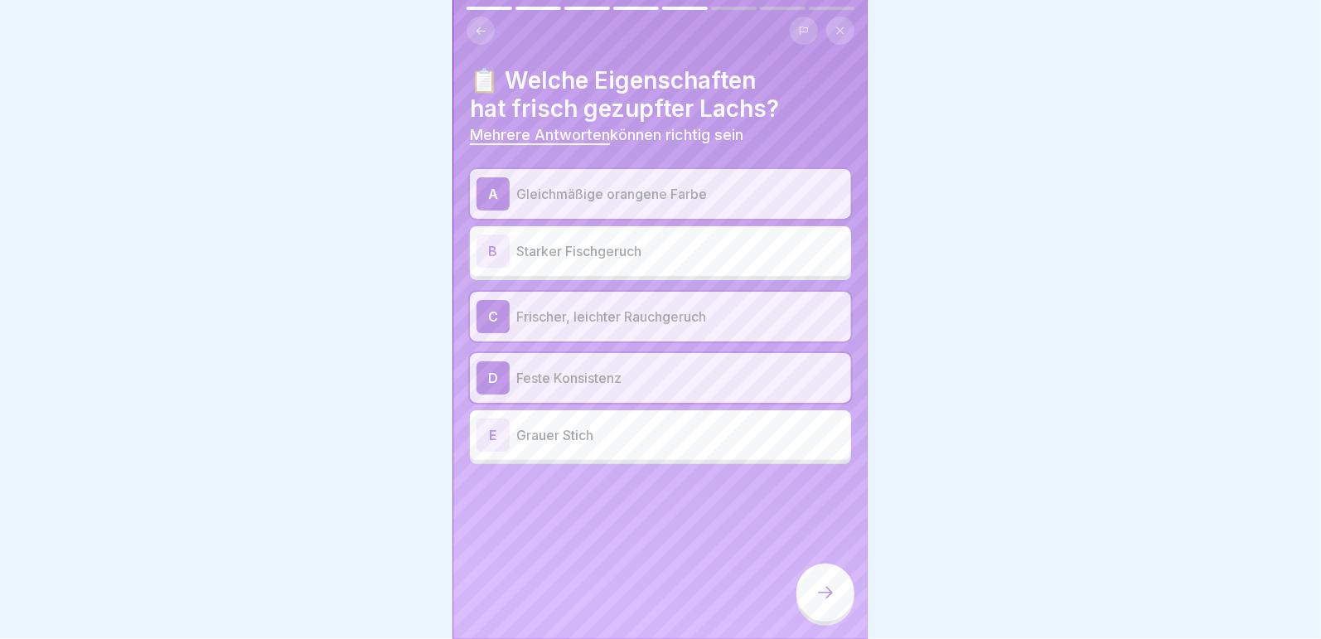
click at [822, 588] on icon at bounding box center [825, 592] width 20 height 20
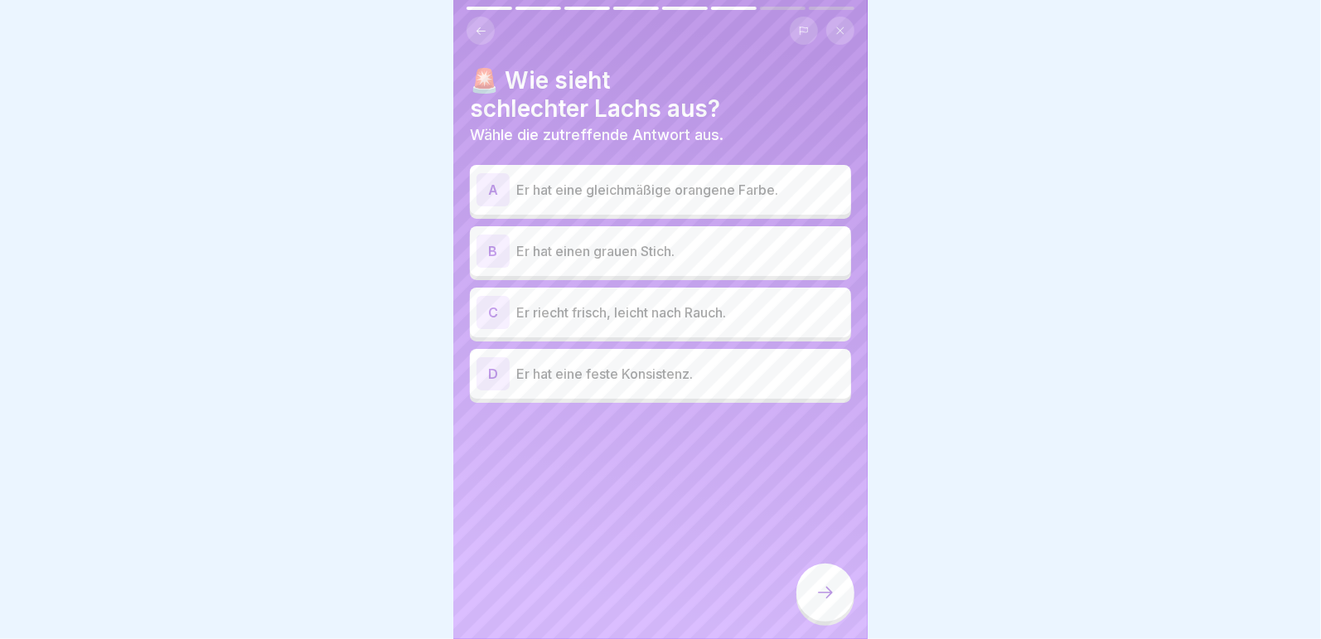
click at [626, 241] on p "Er hat einen grauen Stich." at bounding box center [680, 251] width 328 height 20
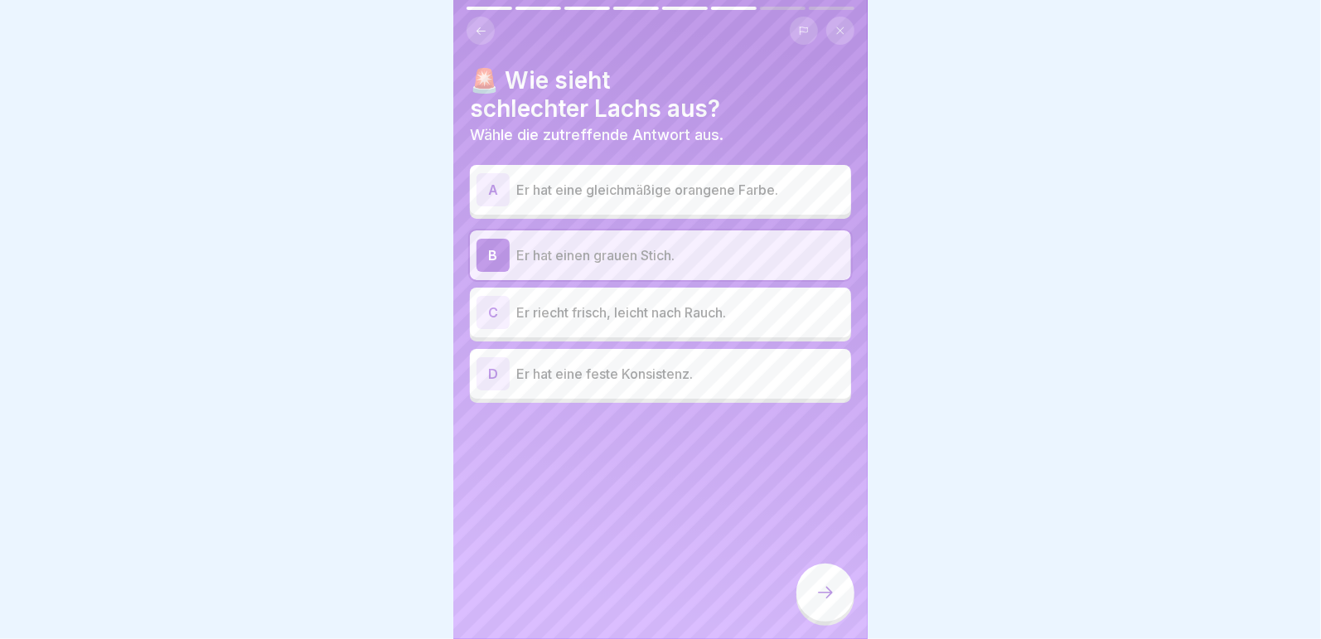
click at [821, 580] on div at bounding box center [825, 592] width 58 height 58
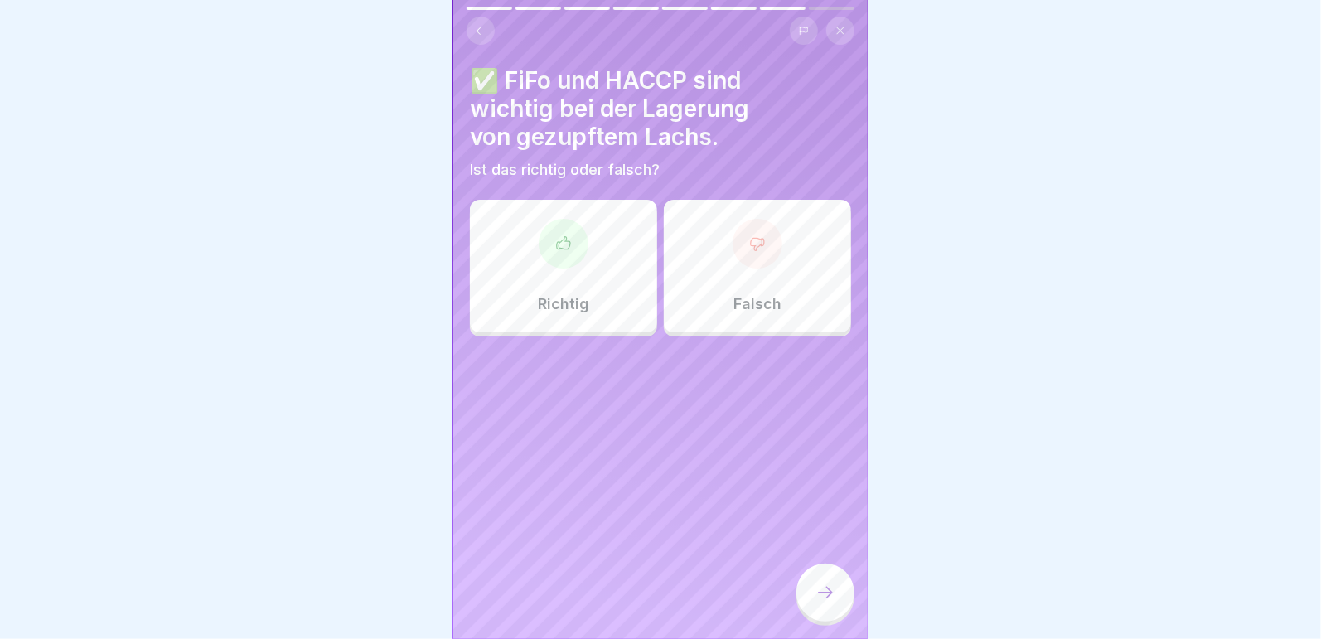
click at [539, 241] on div at bounding box center [564, 244] width 50 height 50
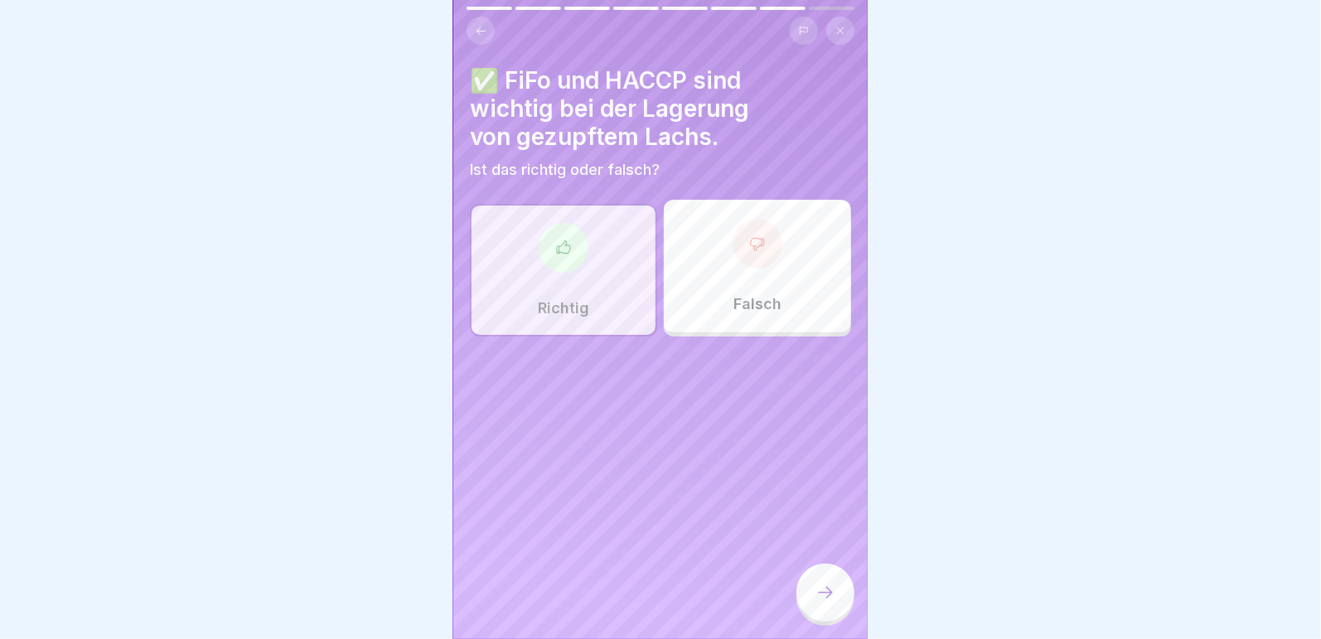
click at [816, 583] on div at bounding box center [825, 592] width 58 height 58
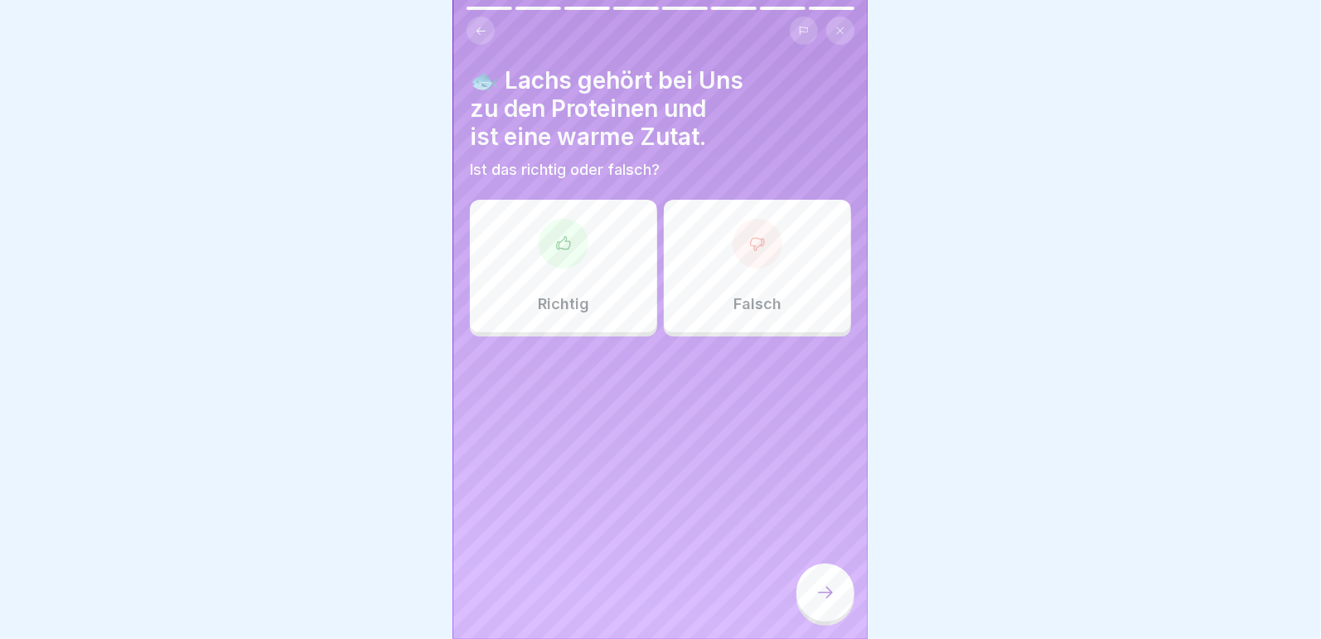
click at [553, 251] on div at bounding box center [564, 244] width 50 height 50
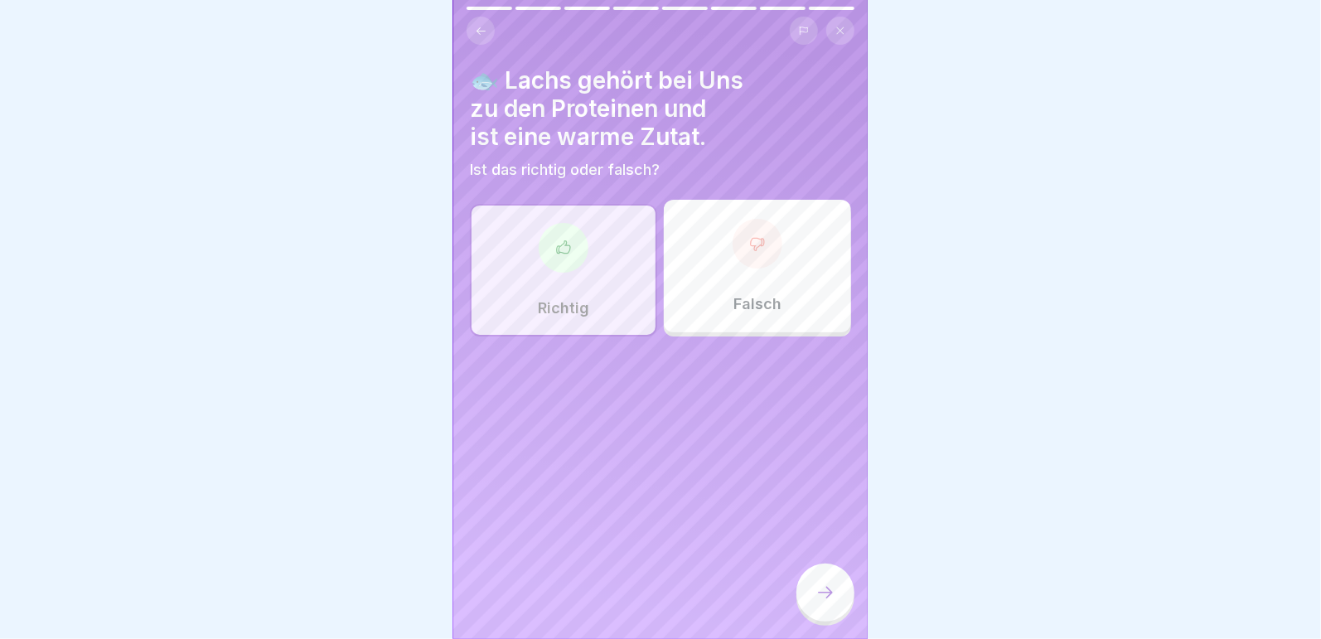
click at [819, 589] on icon at bounding box center [825, 592] width 20 height 20
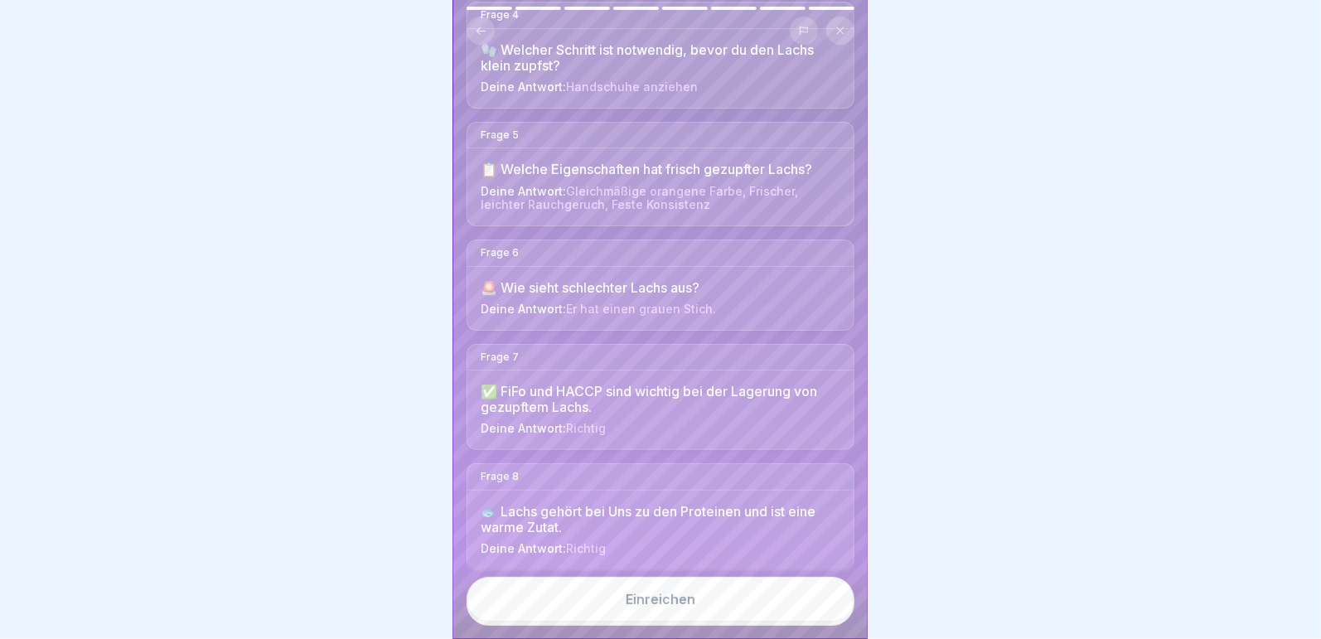
scroll to position [510, 0]
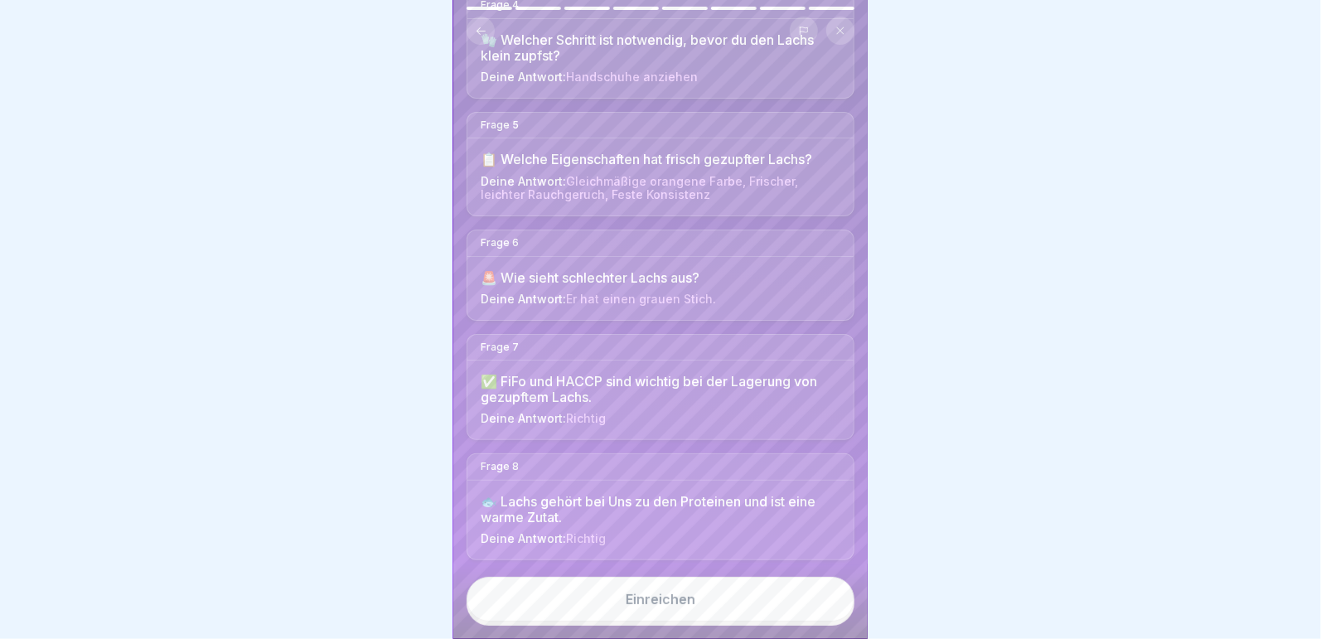
click at [689, 596] on div "Einreichen" at bounding box center [661, 599] width 70 height 15
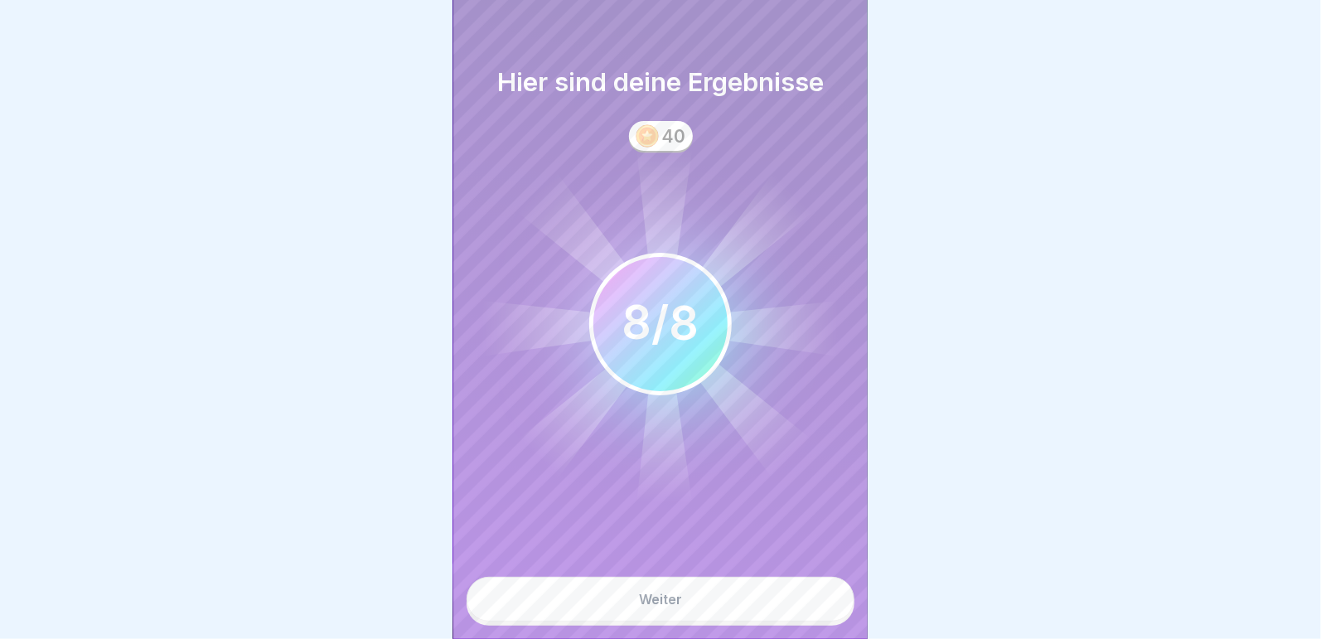
click at [689, 596] on button "Weiter" at bounding box center [660, 599] width 388 height 45
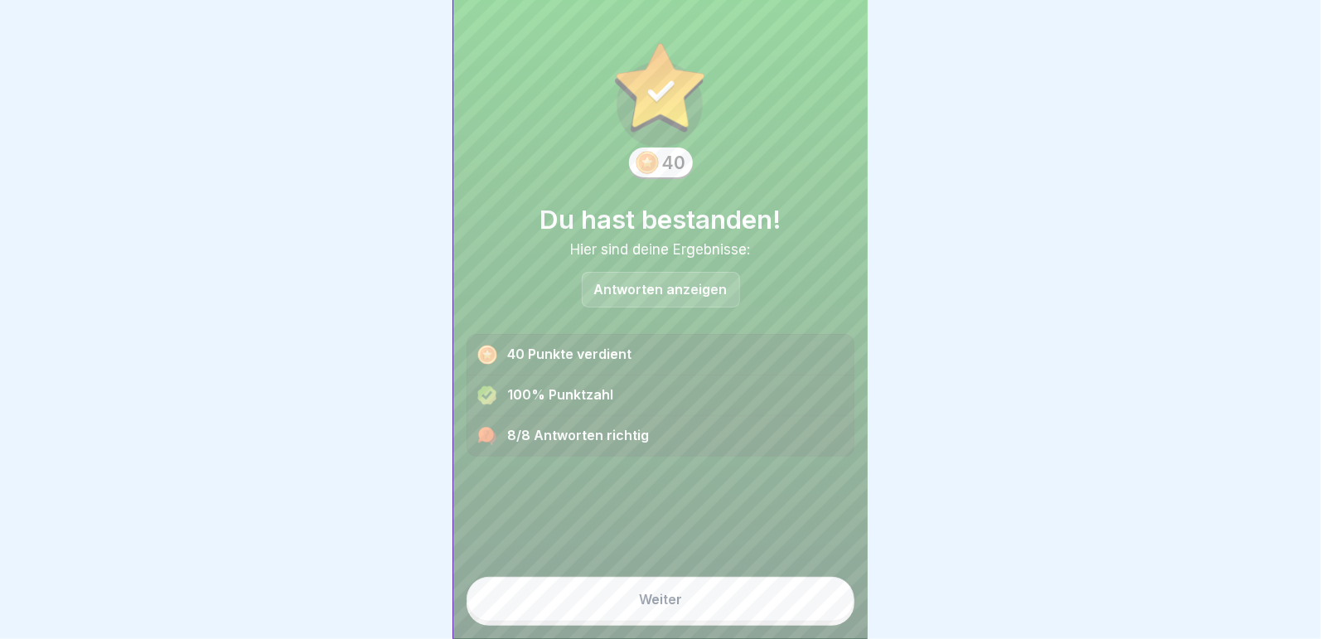
click at [689, 596] on button "Weiter" at bounding box center [660, 599] width 388 height 45
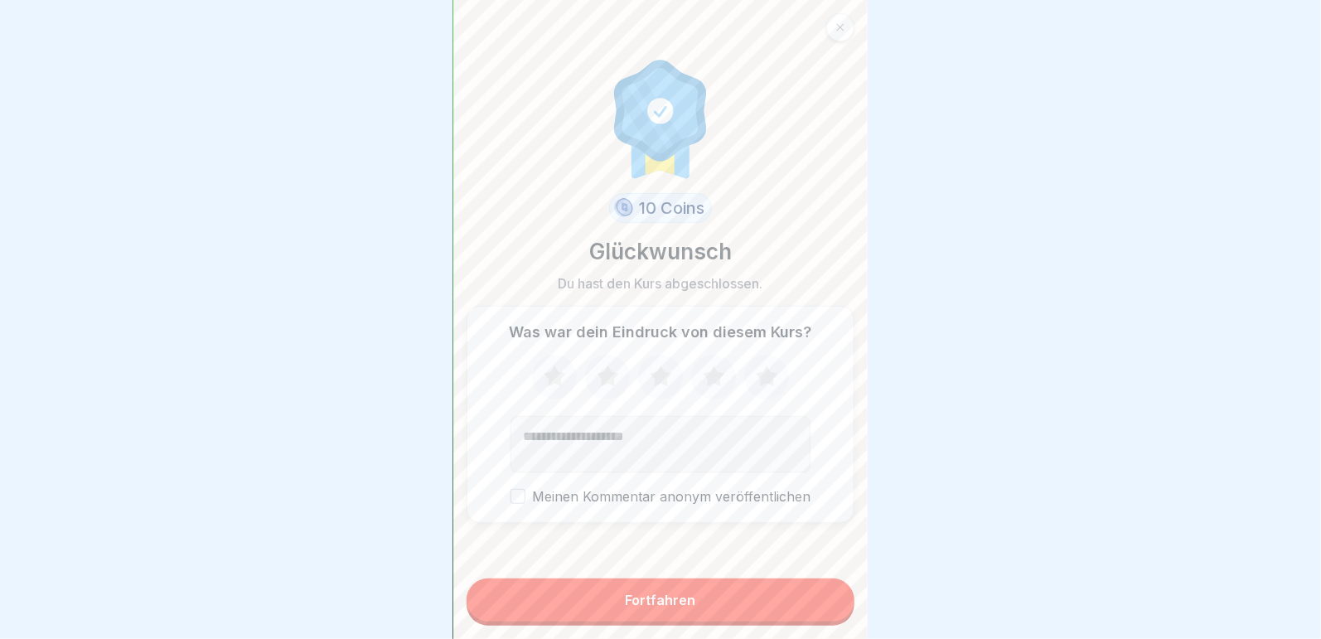
click at [758, 383] on icon at bounding box center [767, 376] width 44 height 43
click at [692, 596] on button "Fortfahren" at bounding box center [660, 599] width 388 height 43
